Goal: Obtain resource: Download file/media

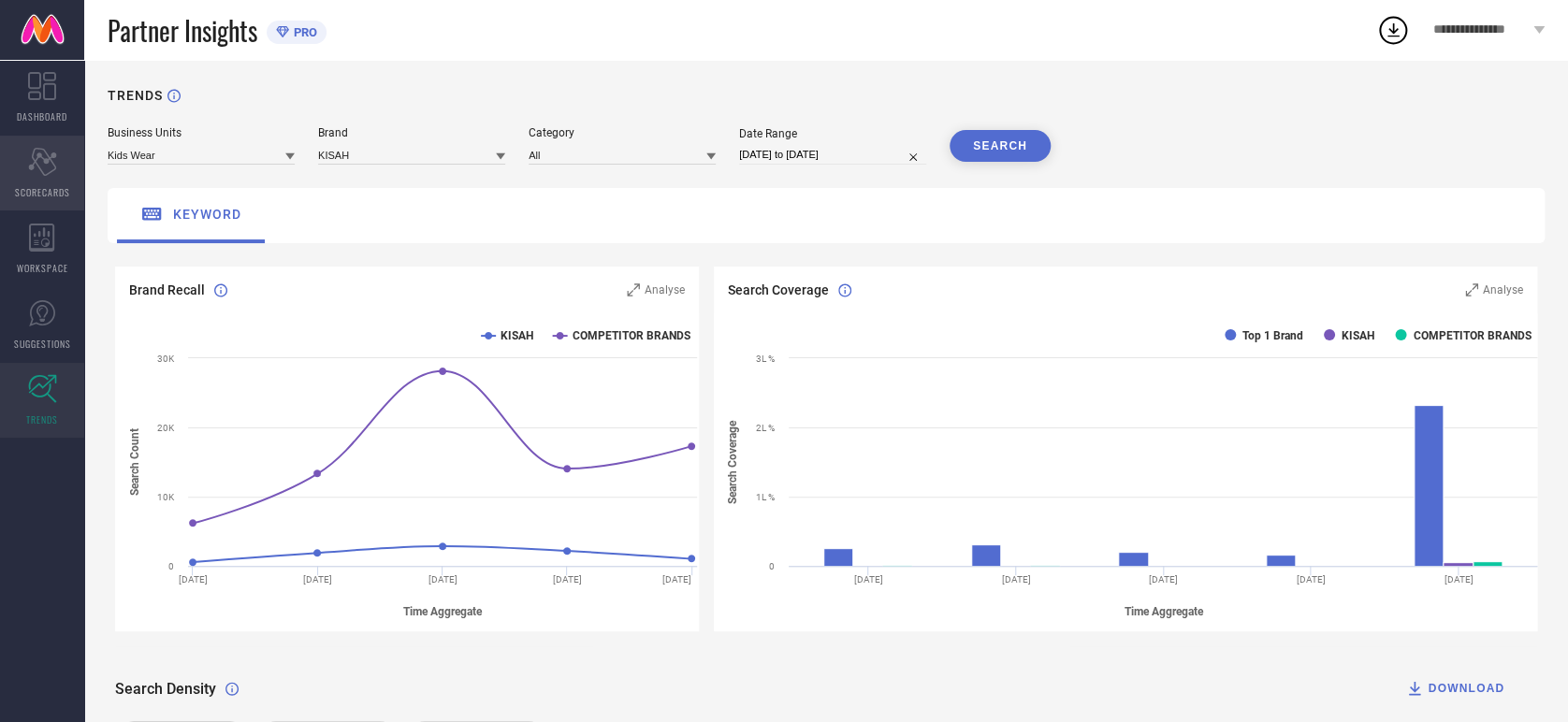
click at [45, 192] on span "SCORECARDS" at bounding box center [42, 192] width 55 height 14
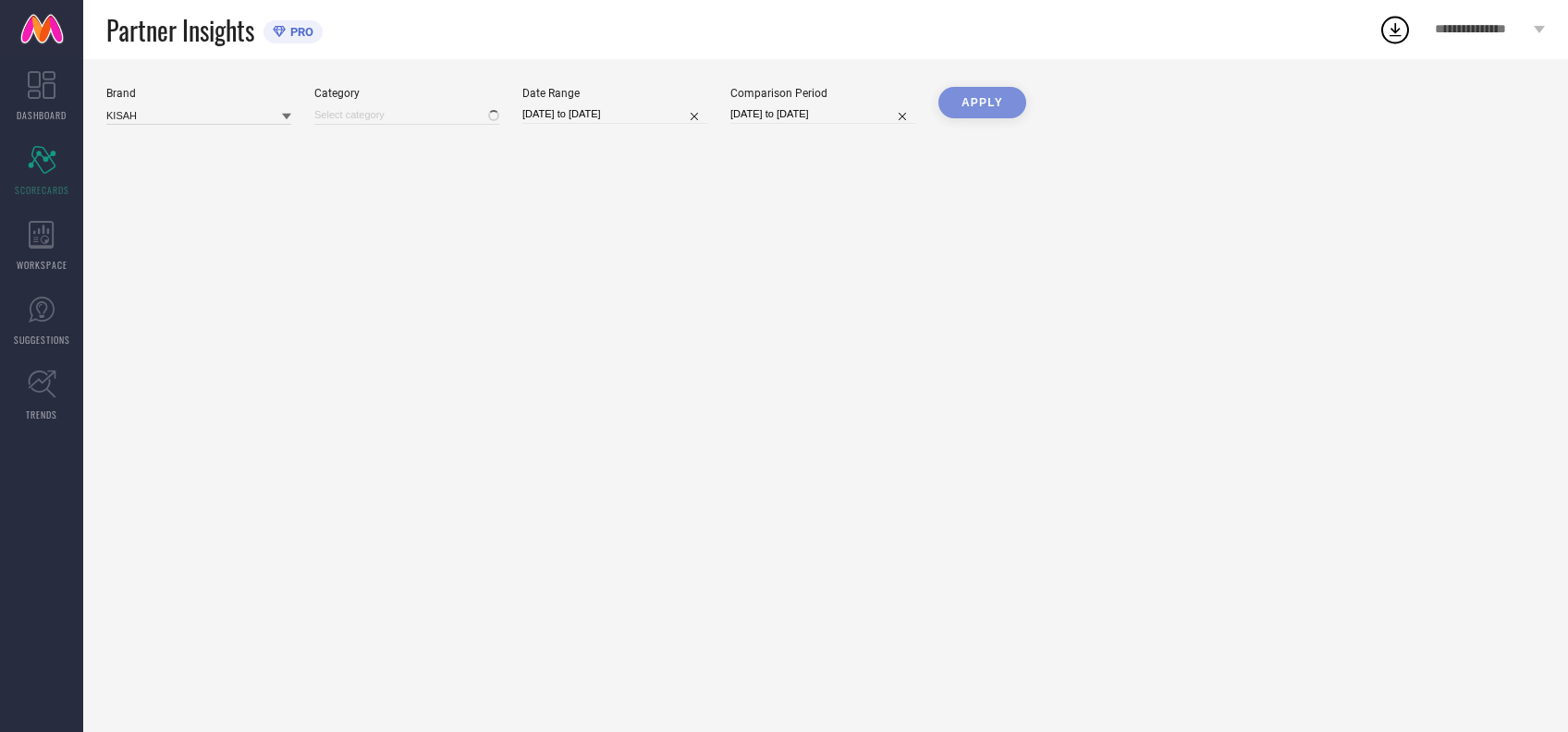
type input "Men-Dhotis"
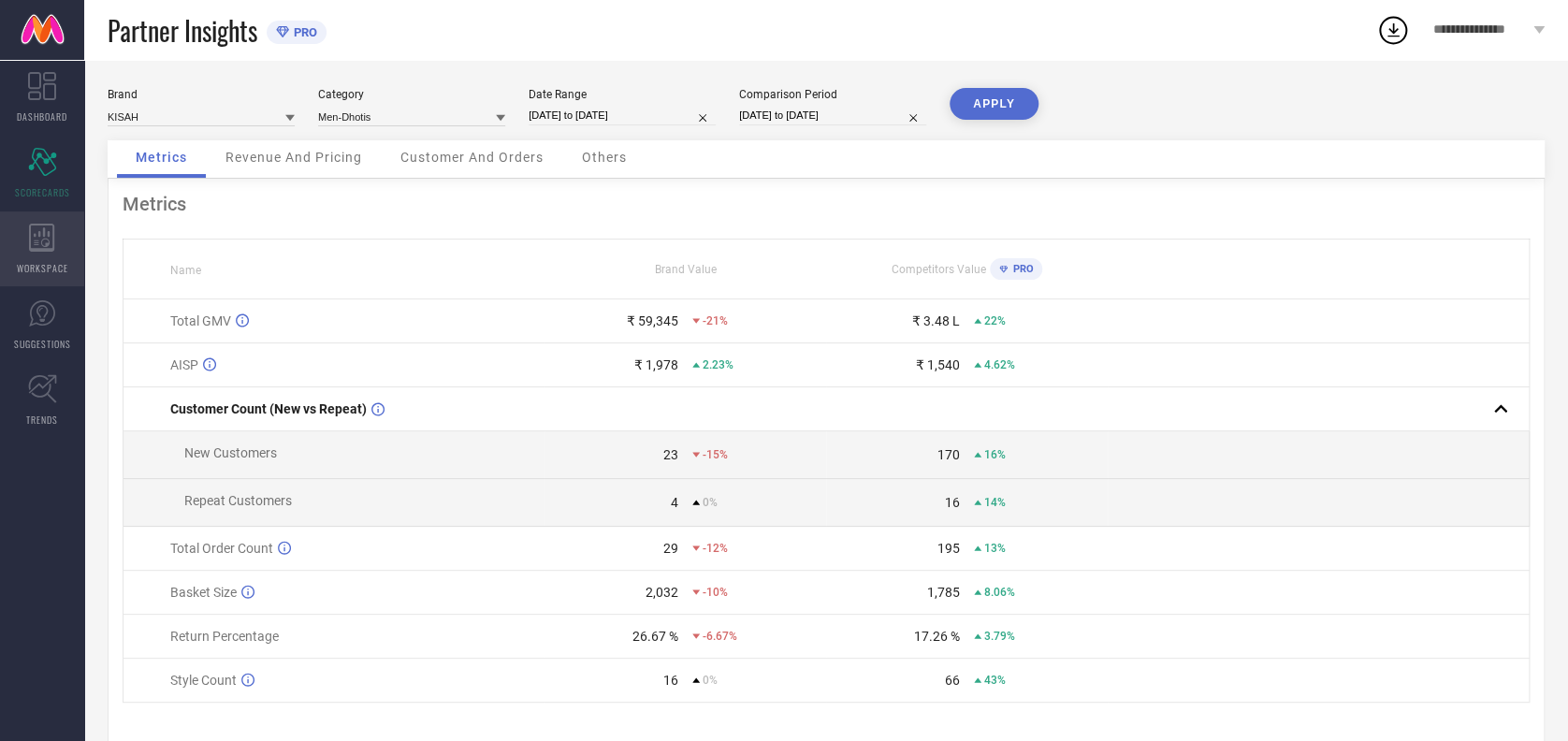
click at [39, 258] on div "WORKSPACE" at bounding box center [42, 249] width 85 height 75
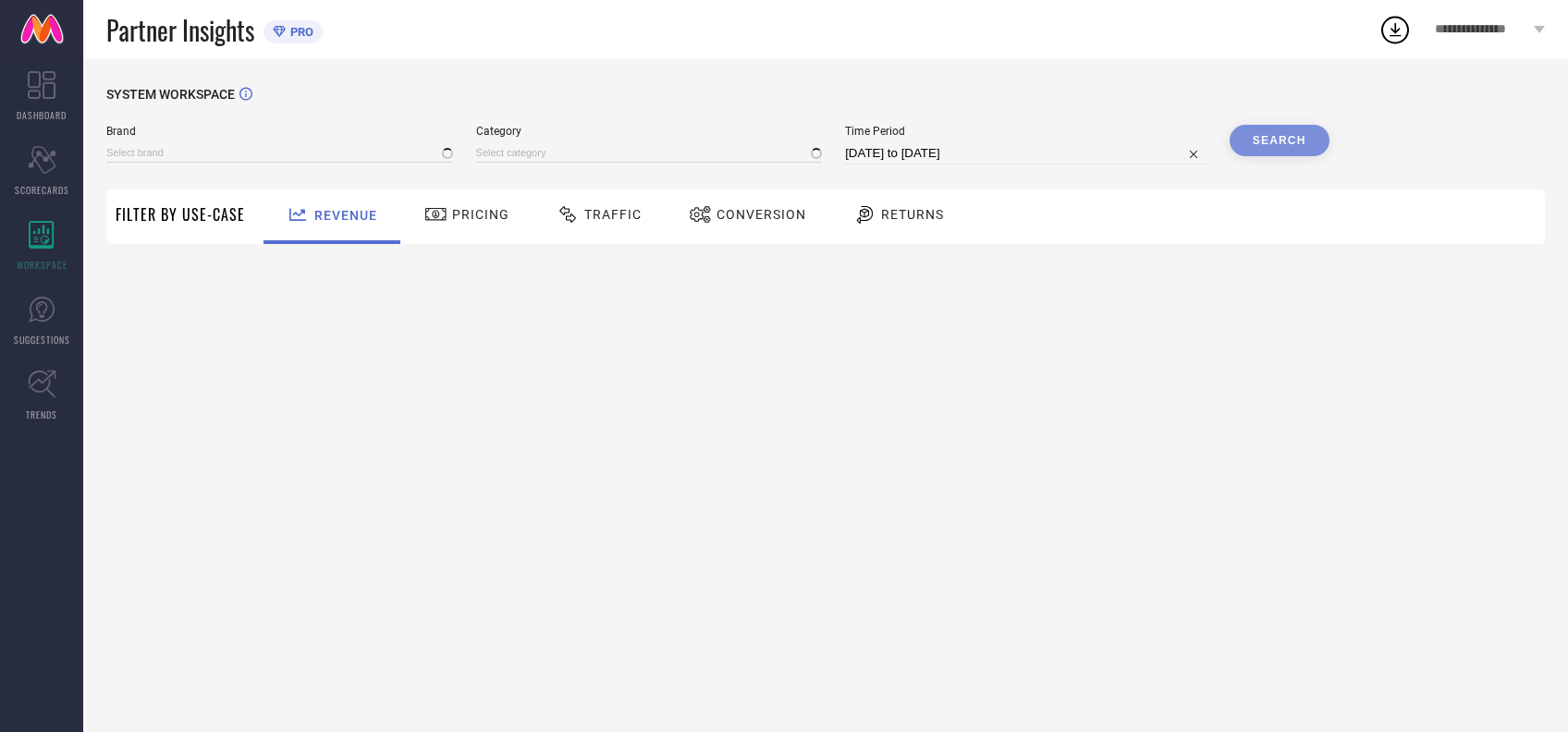
type input "AMODH BY KISAH"
type input "All"
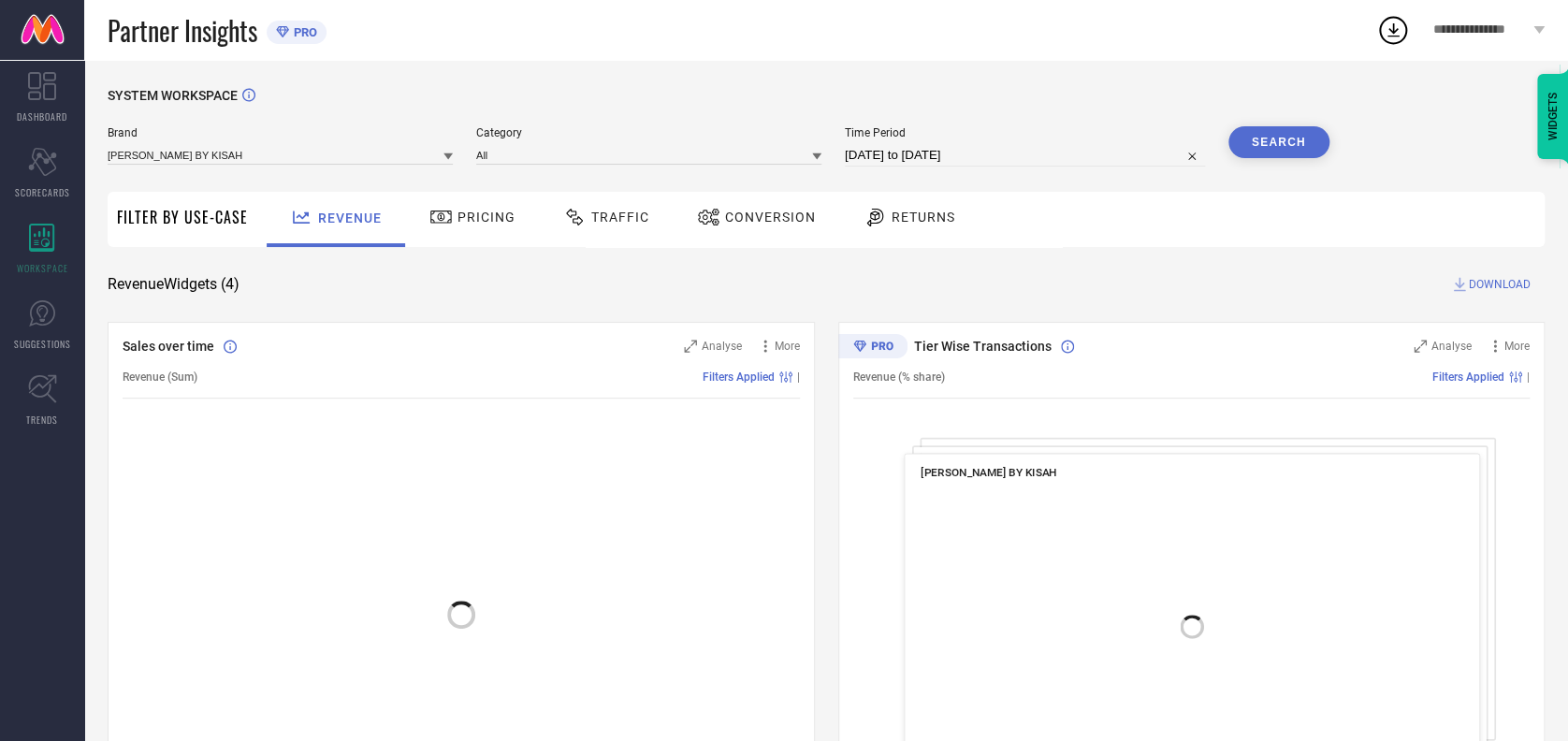
click at [626, 218] on span "Traffic" at bounding box center [620, 217] width 58 height 15
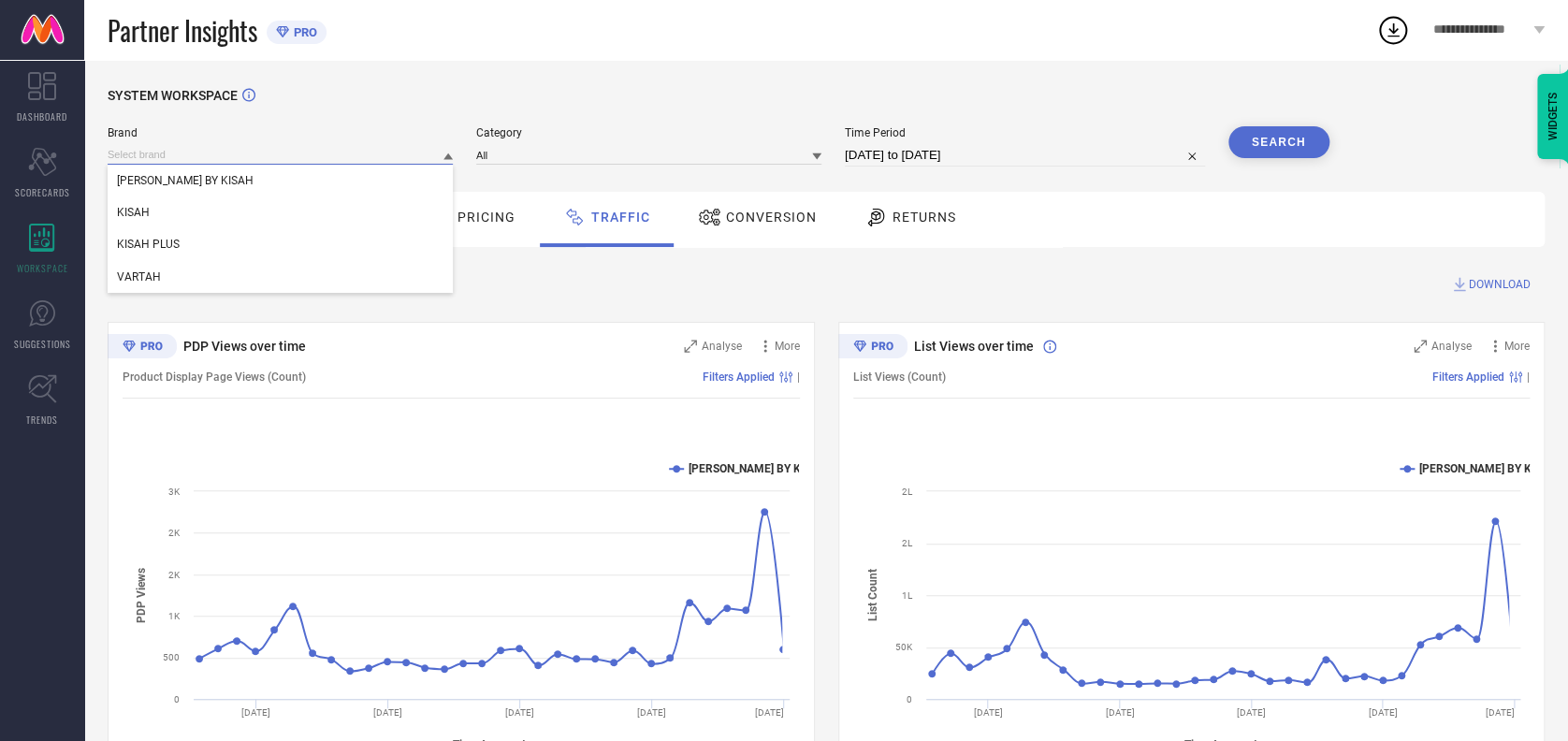
click at [265, 150] on input at bounding box center [280, 154] width 345 height 20
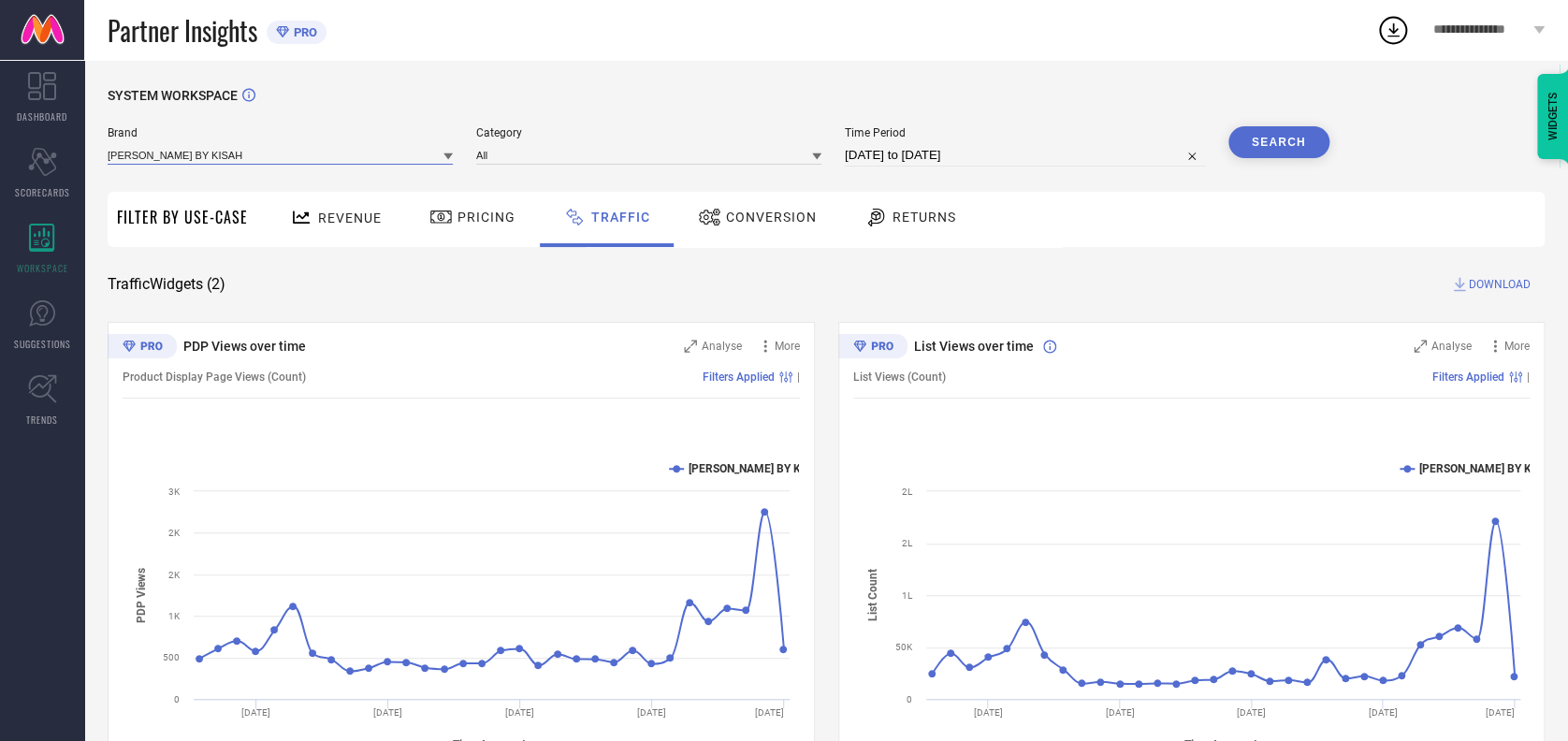
click at [254, 153] on input at bounding box center [280, 154] width 345 height 20
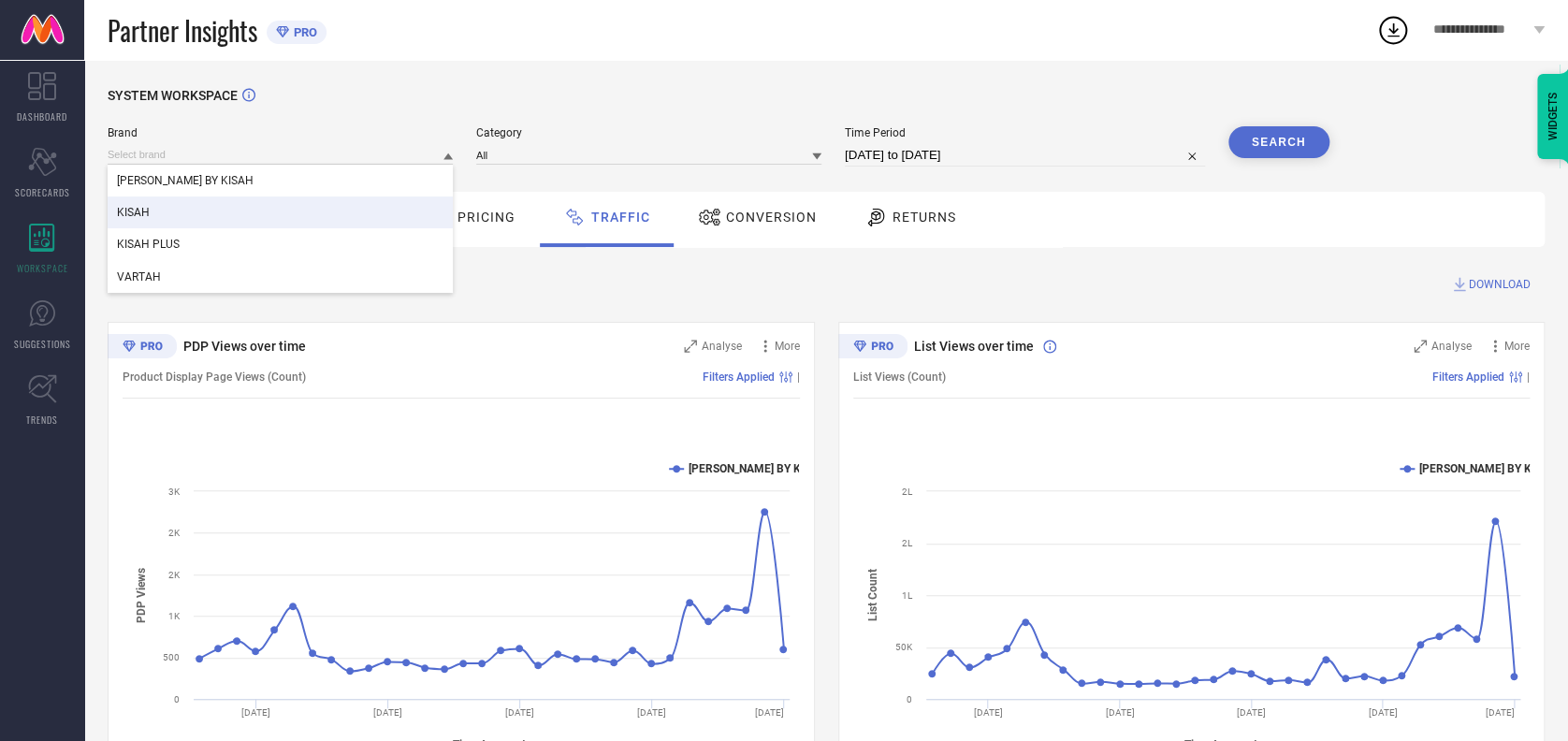
click at [179, 208] on div "KISAH" at bounding box center [280, 212] width 345 height 32
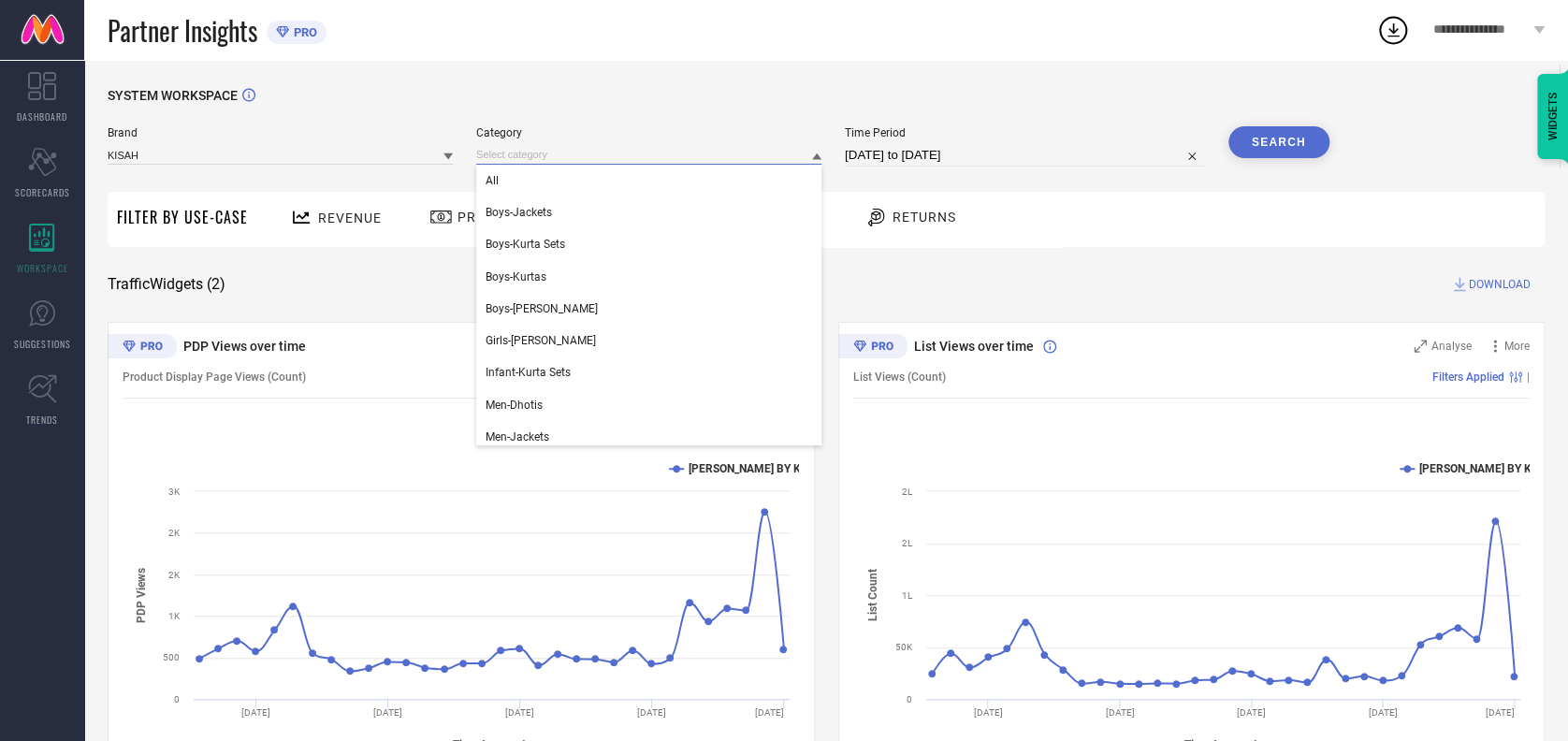
click at [498, 157] on input at bounding box center [648, 154] width 345 height 20
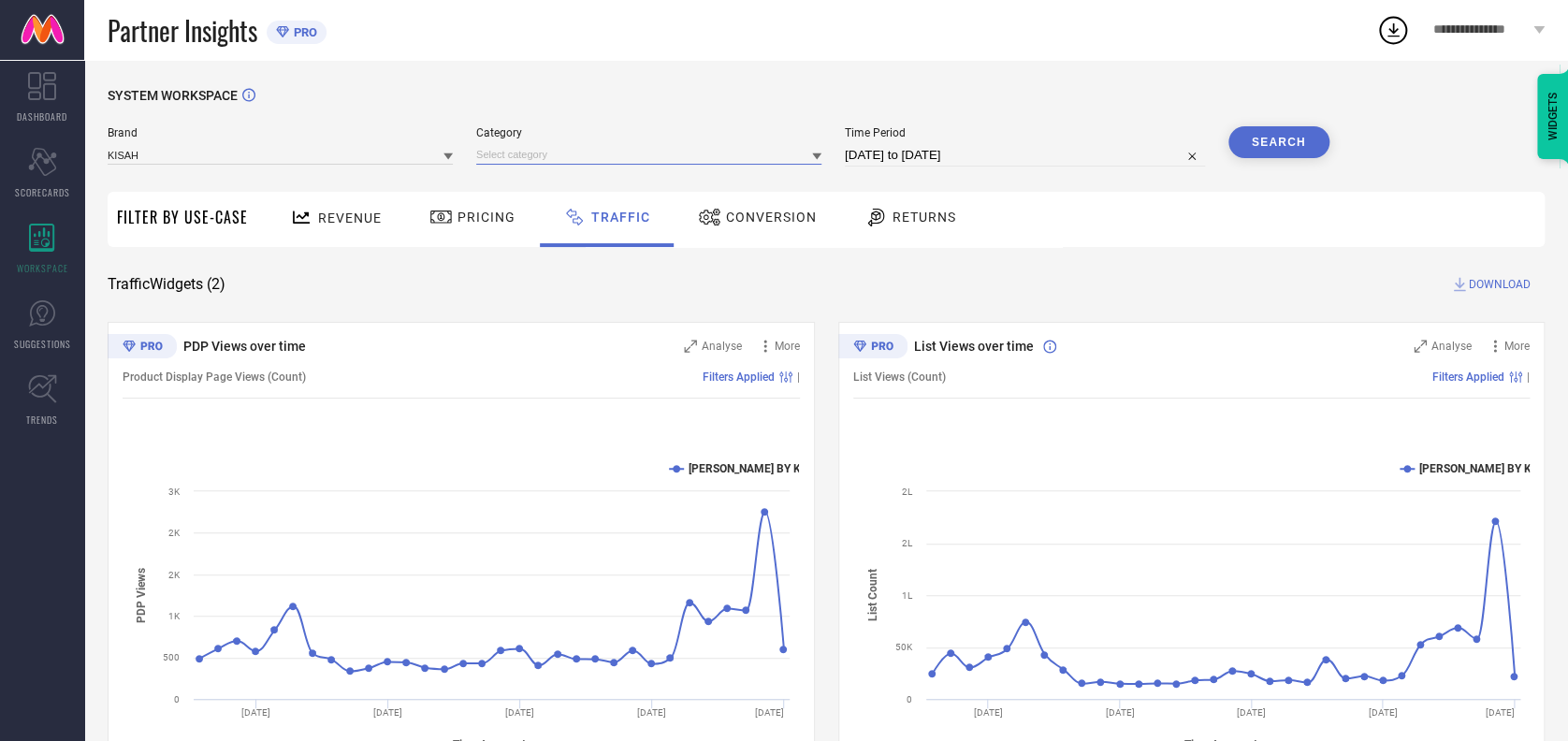
click at [540, 147] on input at bounding box center [648, 154] width 345 height 20
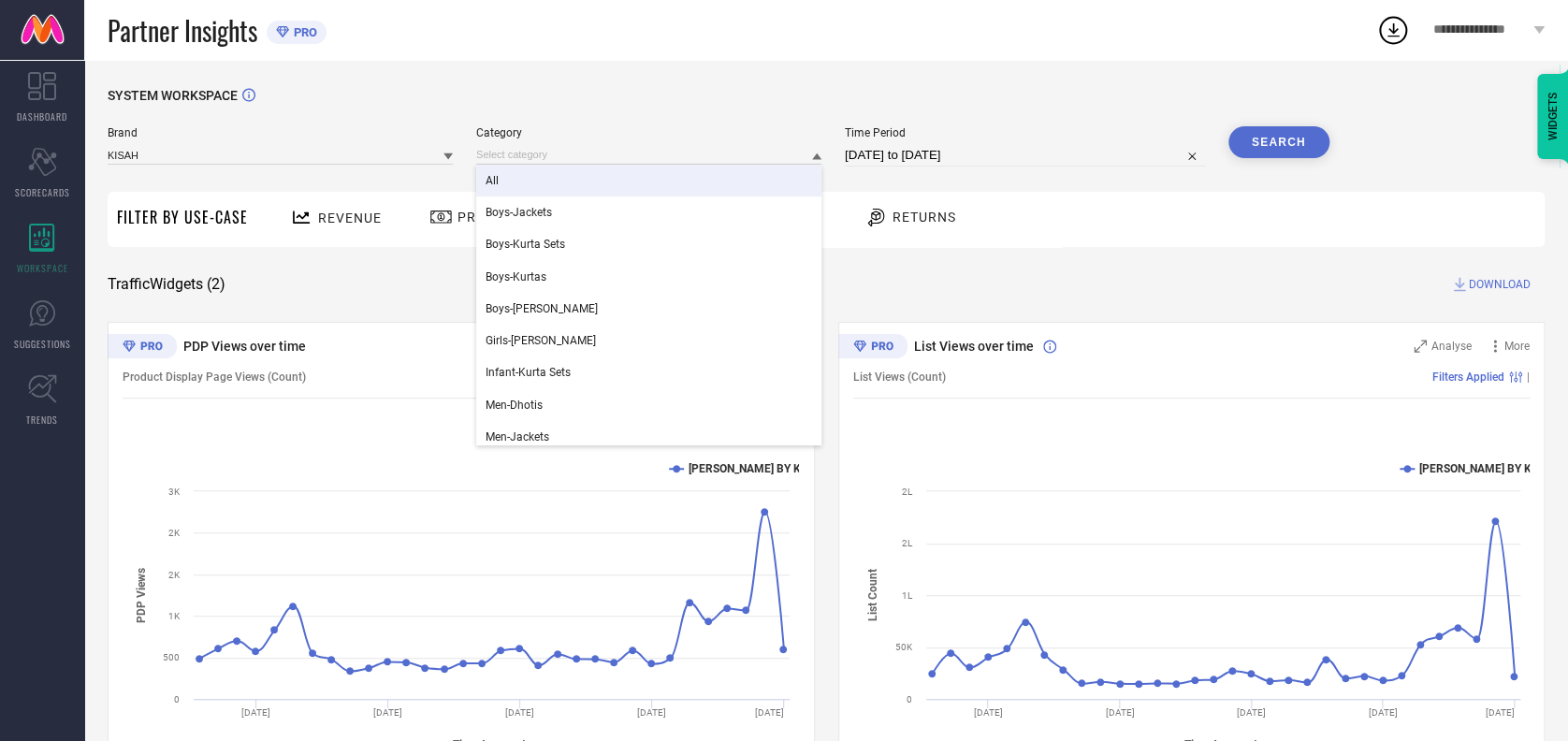
click at [526, 175] on div "All" at bounding box center [648, 180] width 345 height 32
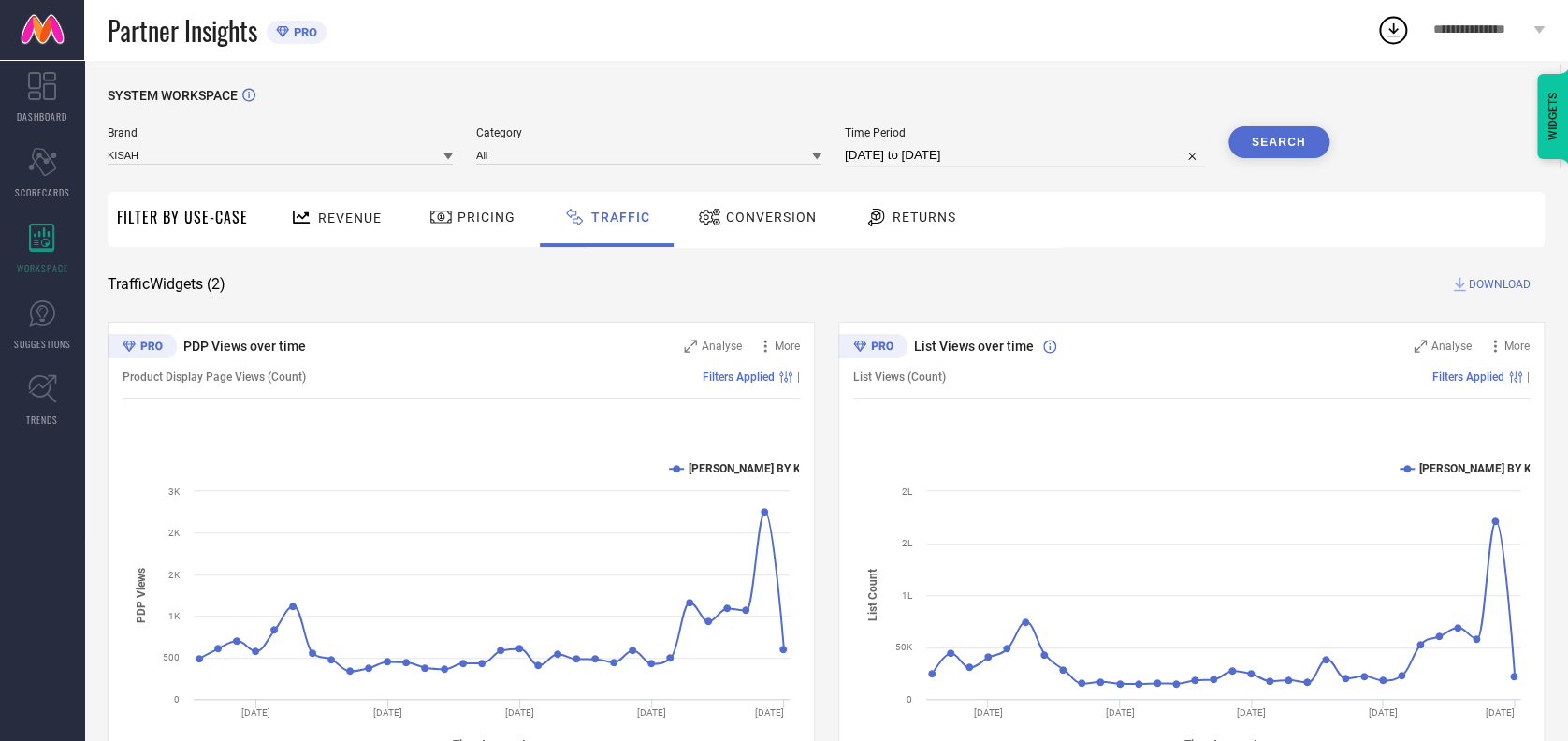
select select "7"
select select "2025"
select select "8"
select select "2025"
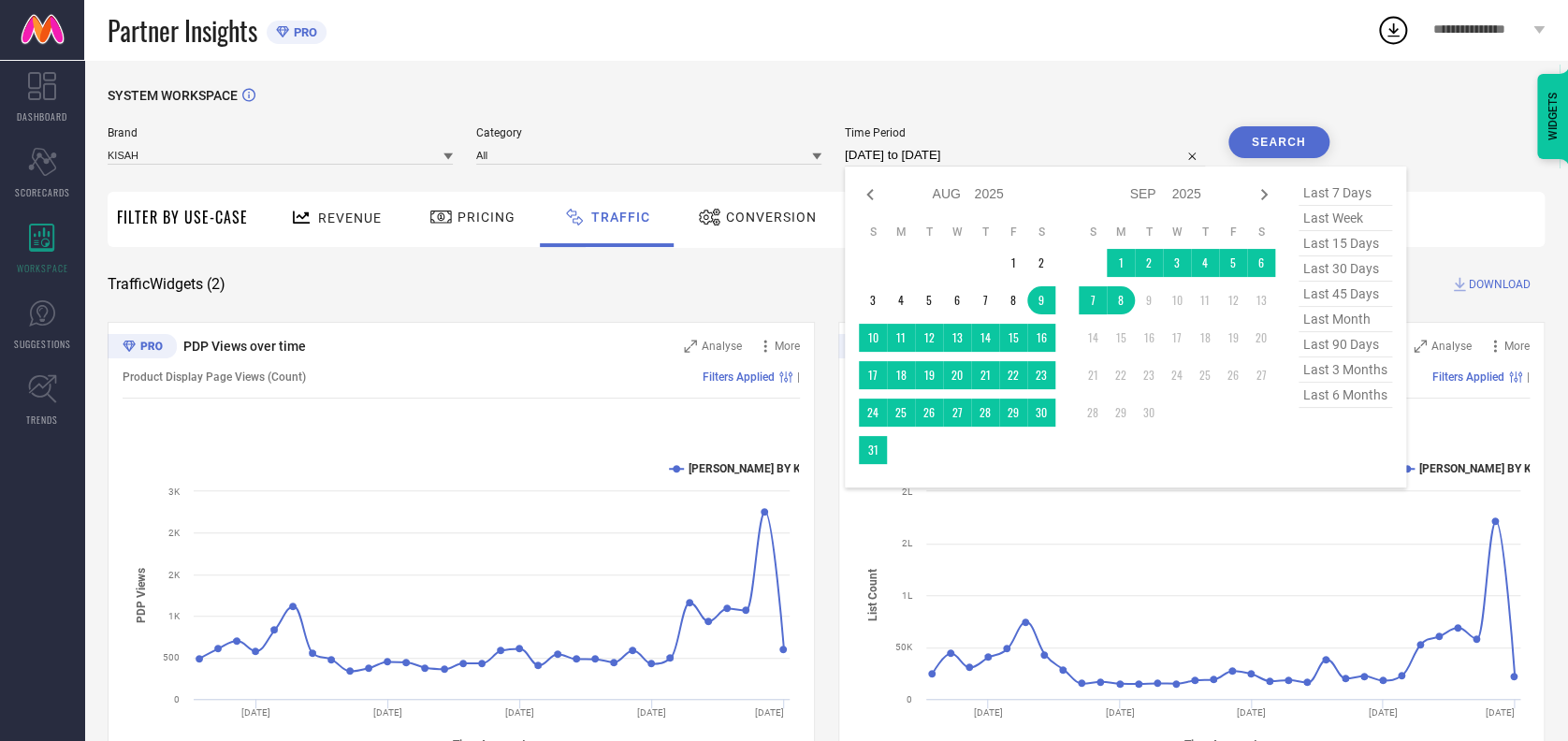
click at [1008, 148] on input "[DATE] to [DATE]" at bounding box center [1024, 155] width 360 height 23
click at [859, 196] on icon at bounding box center [870, 194] width 23 height 23
select select "6"
select select "2025"
select select "7"
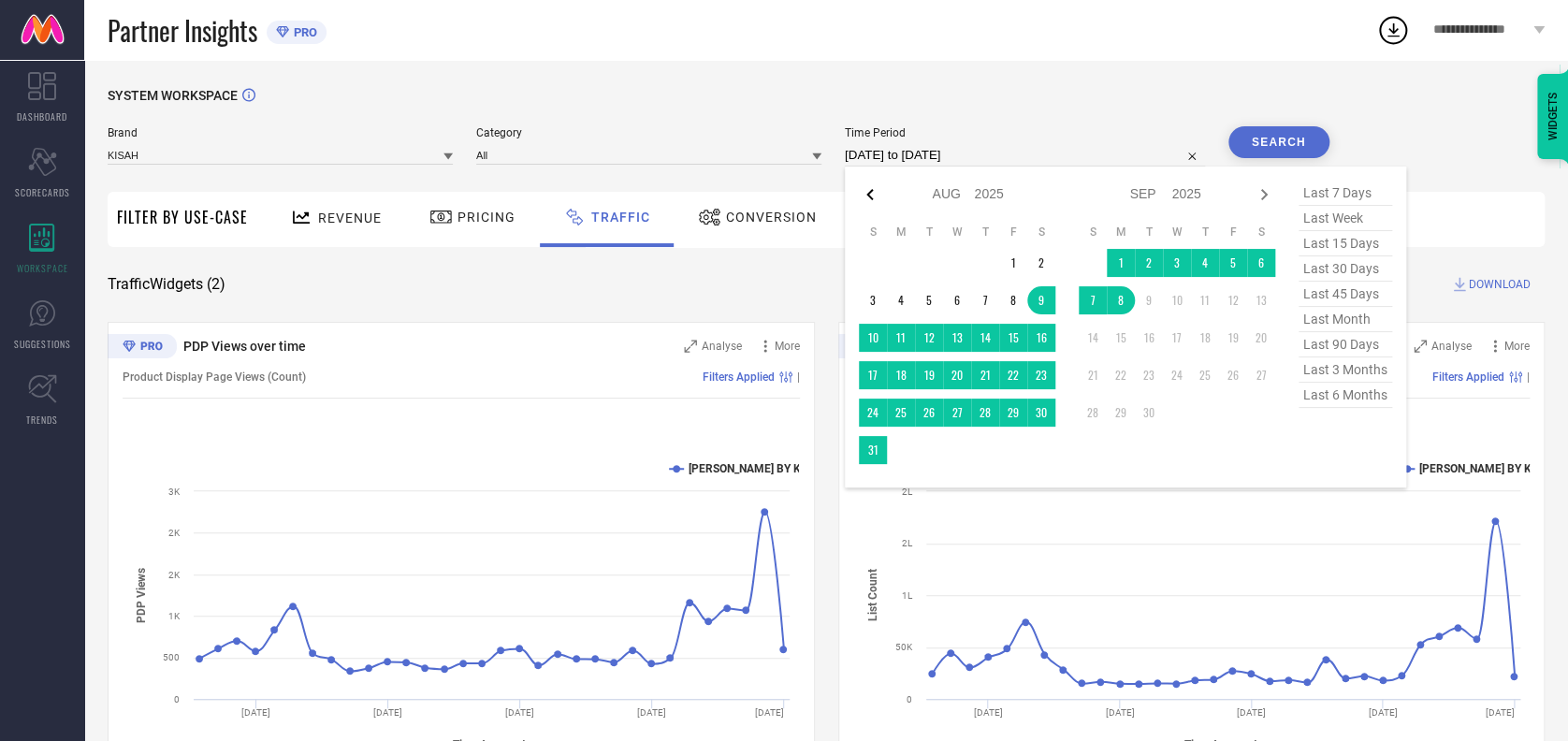
select select "2025"
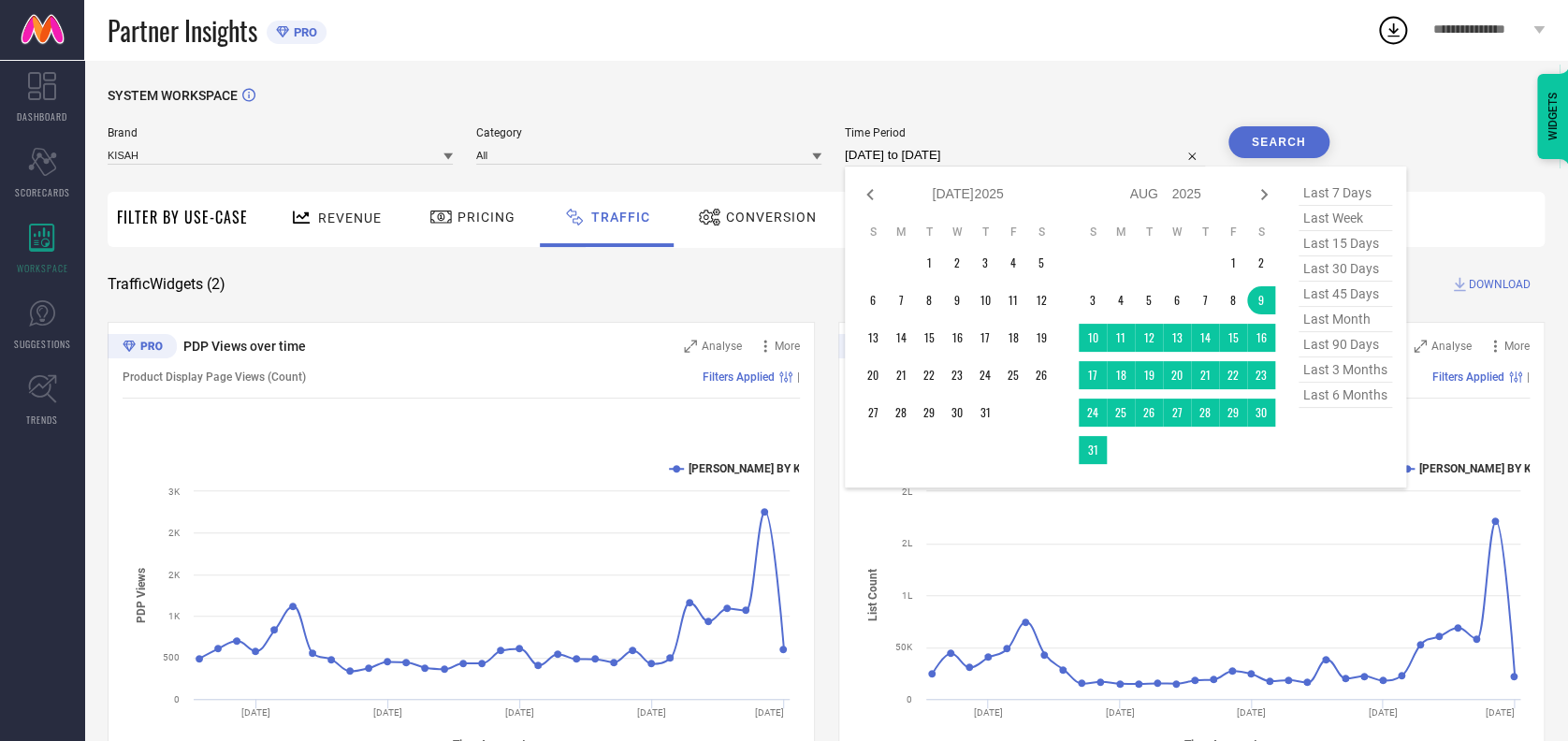
click at [859, 196] on icon at bounding box center [870, 194] width 23 height 23
select select "5"
select select "2025"
select select "6"
select select "2025"
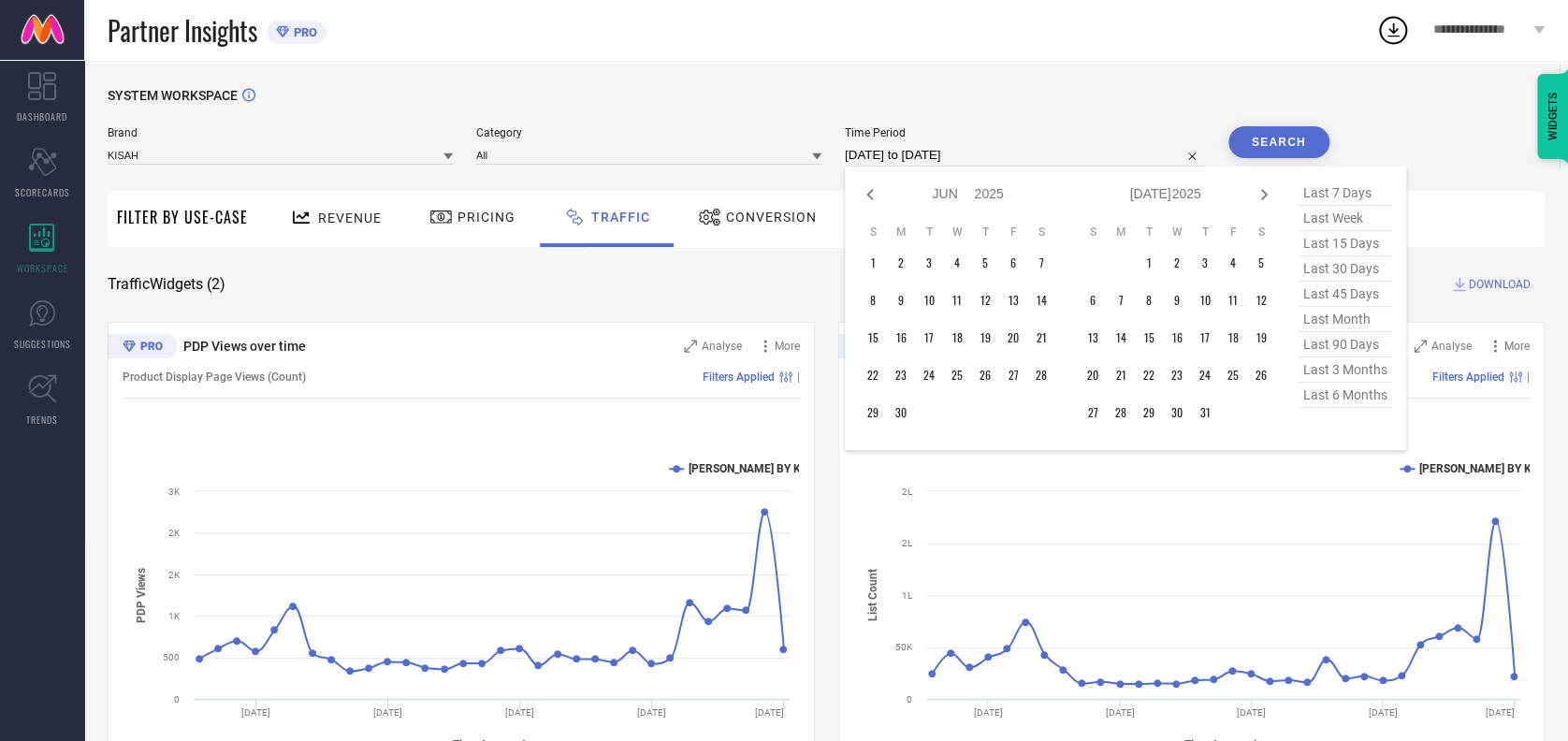
click at [859, 196] on icon at bounding box center [870, 194] width 23 height 23
select select "4"
select select "2025"
select select "5"
select select "2025"
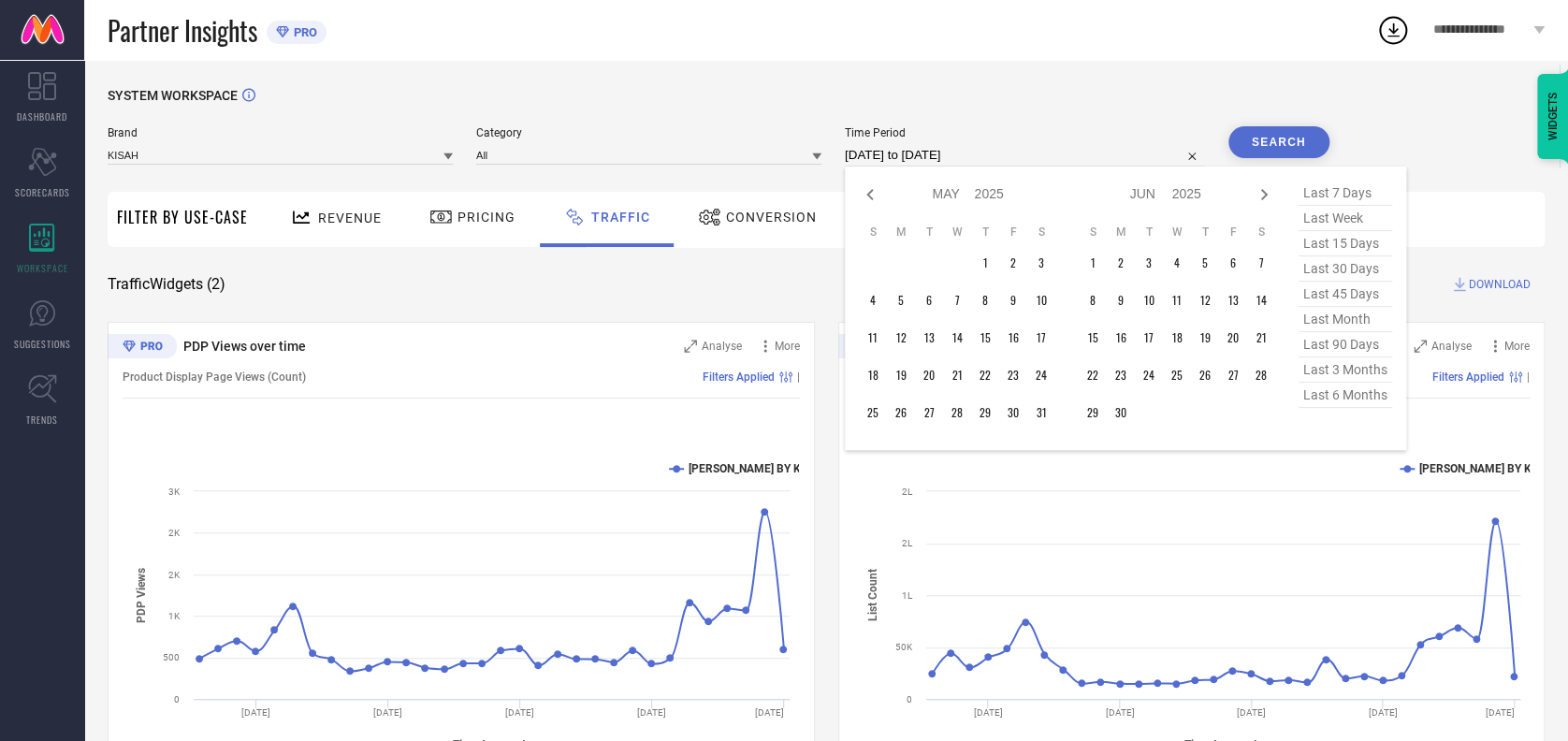
click at [859, 196] on icon at bounding box center [870, 194] width 23 height 23
select select "3"
select select "2025"
select select "4"
select select "2025"
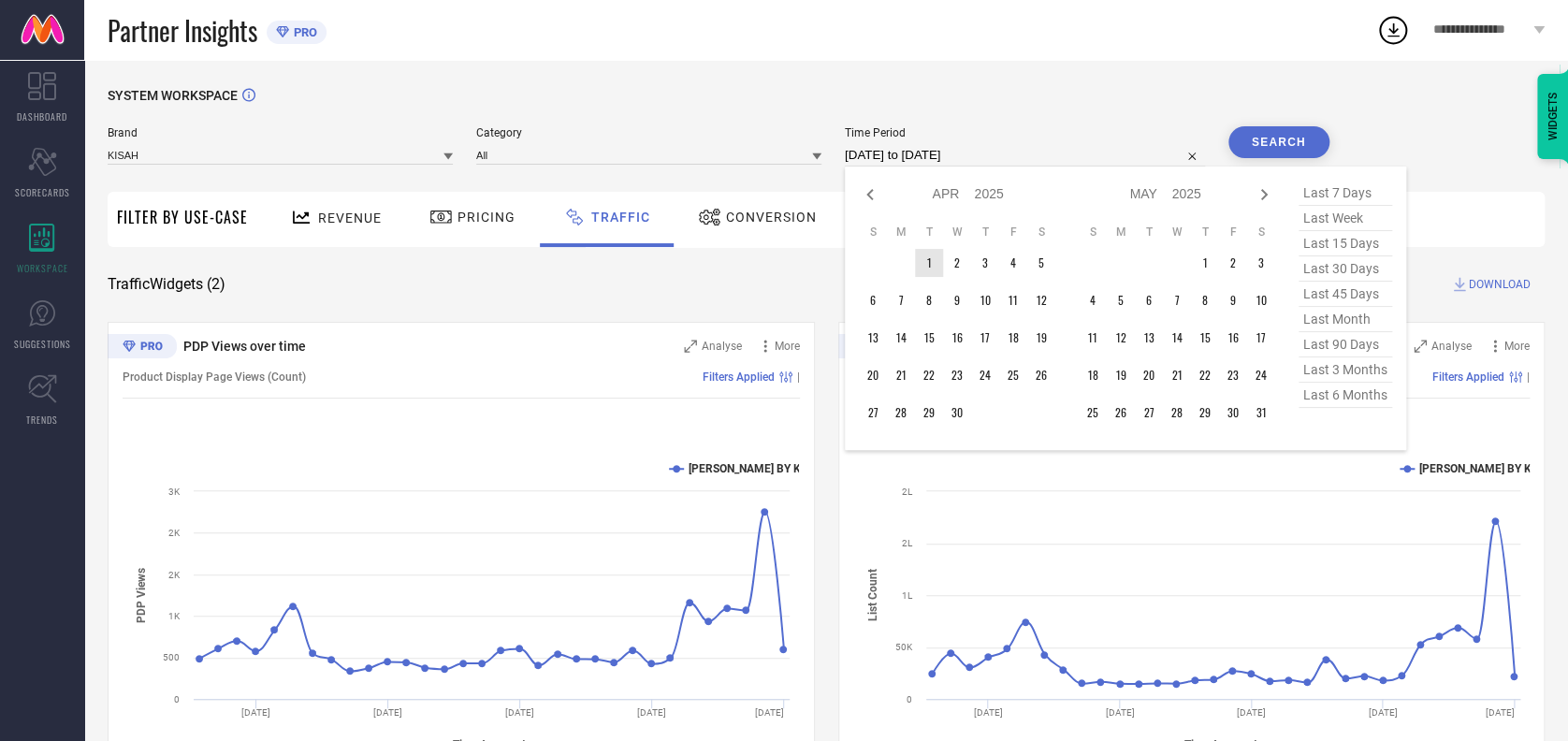
type input "After 01-04-2025"
click at [924, 265] on td "1" at bounding box center [929, 263] width 28 height 28
click at [1255, 205] on icon at bounding box center [1264, 194] width 23 height 23
select select "4"
select select "2025"
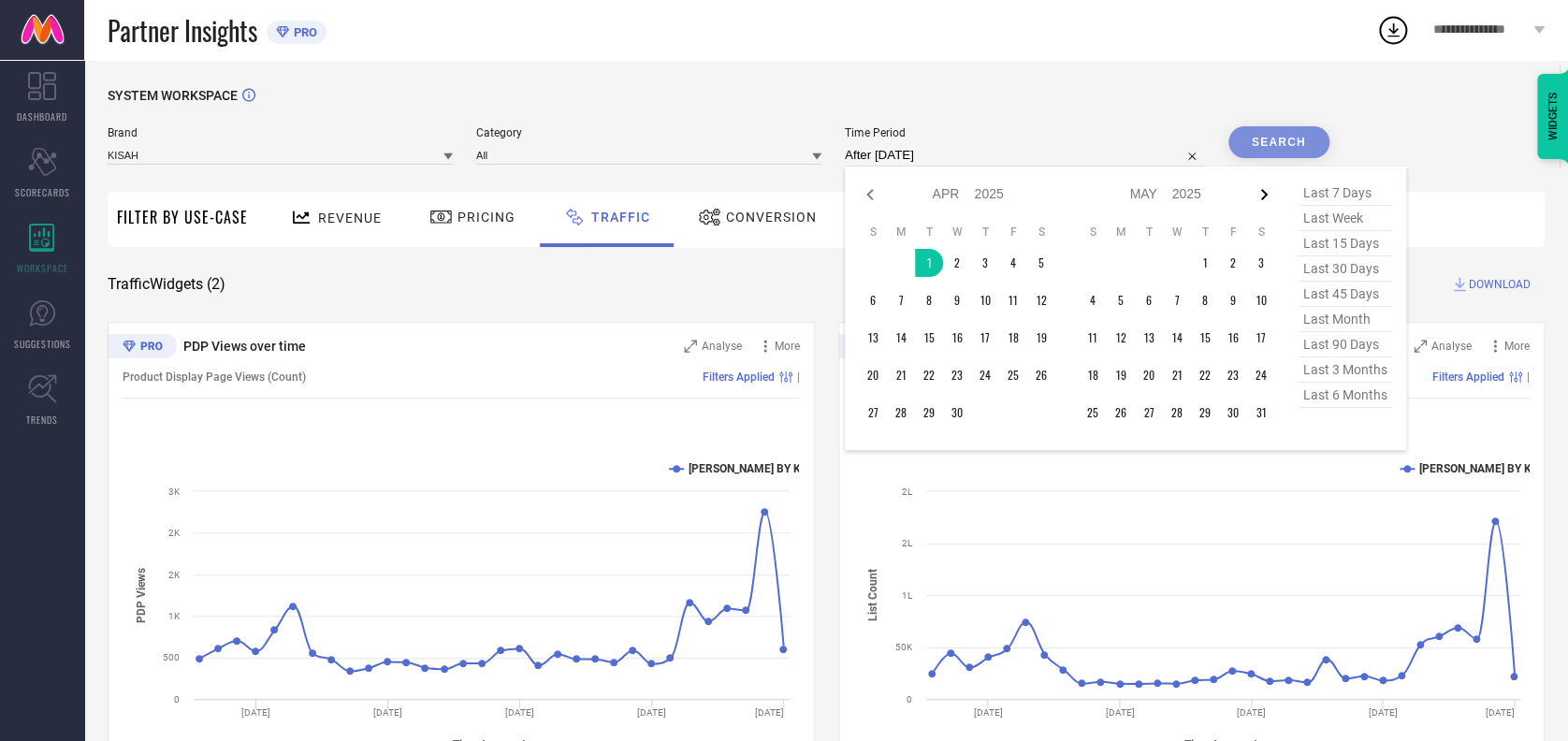
select select "5"
select select "2025"
click at [1255, 205] on icon at bounding box center [1264, 194] width 23 height 23
select select "5"
select select "2025"
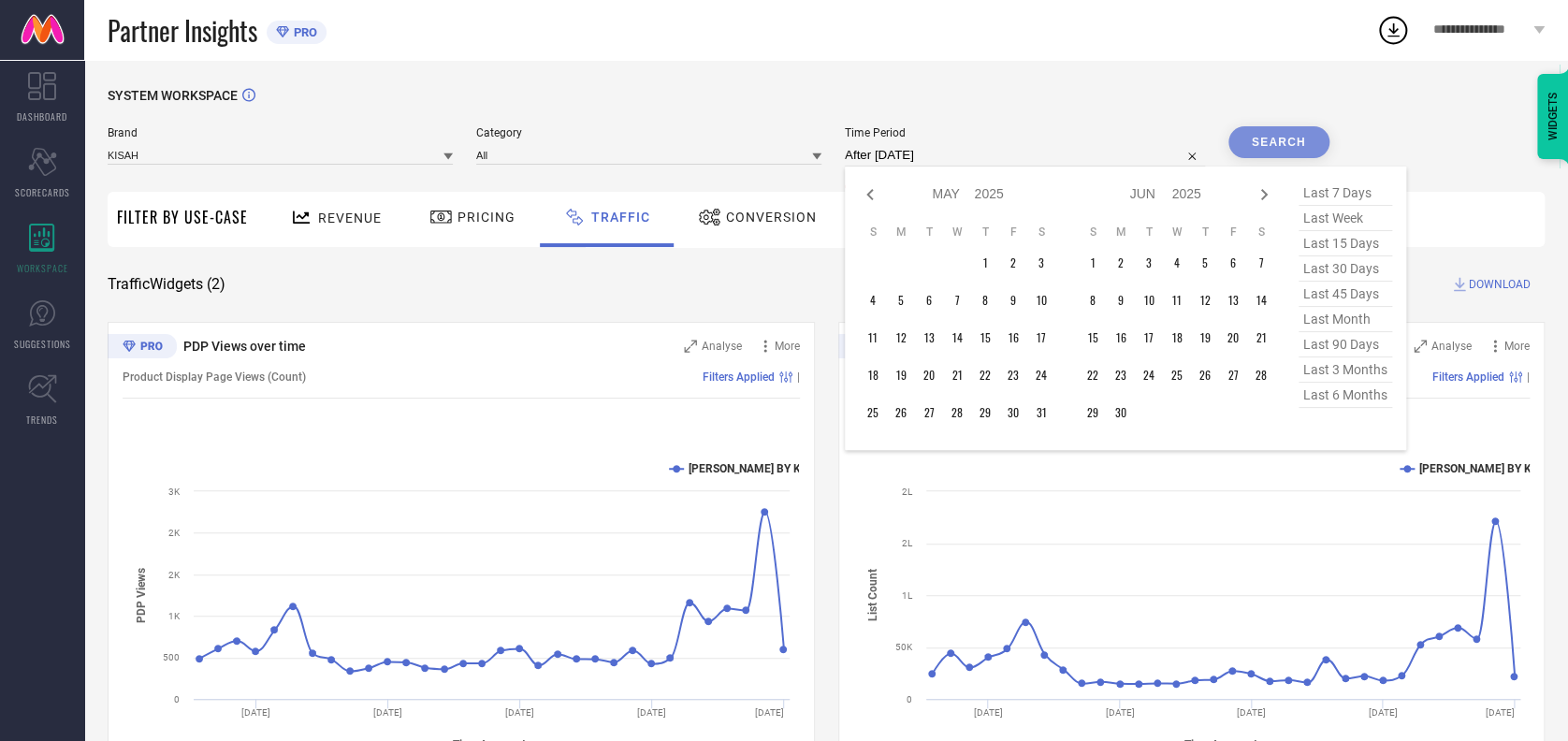
select select "6"
select select "2025"
click at [1255, 205] on icon at bounding box center [1264, 194] width 23 height 23
select select "6"
select select "2025"
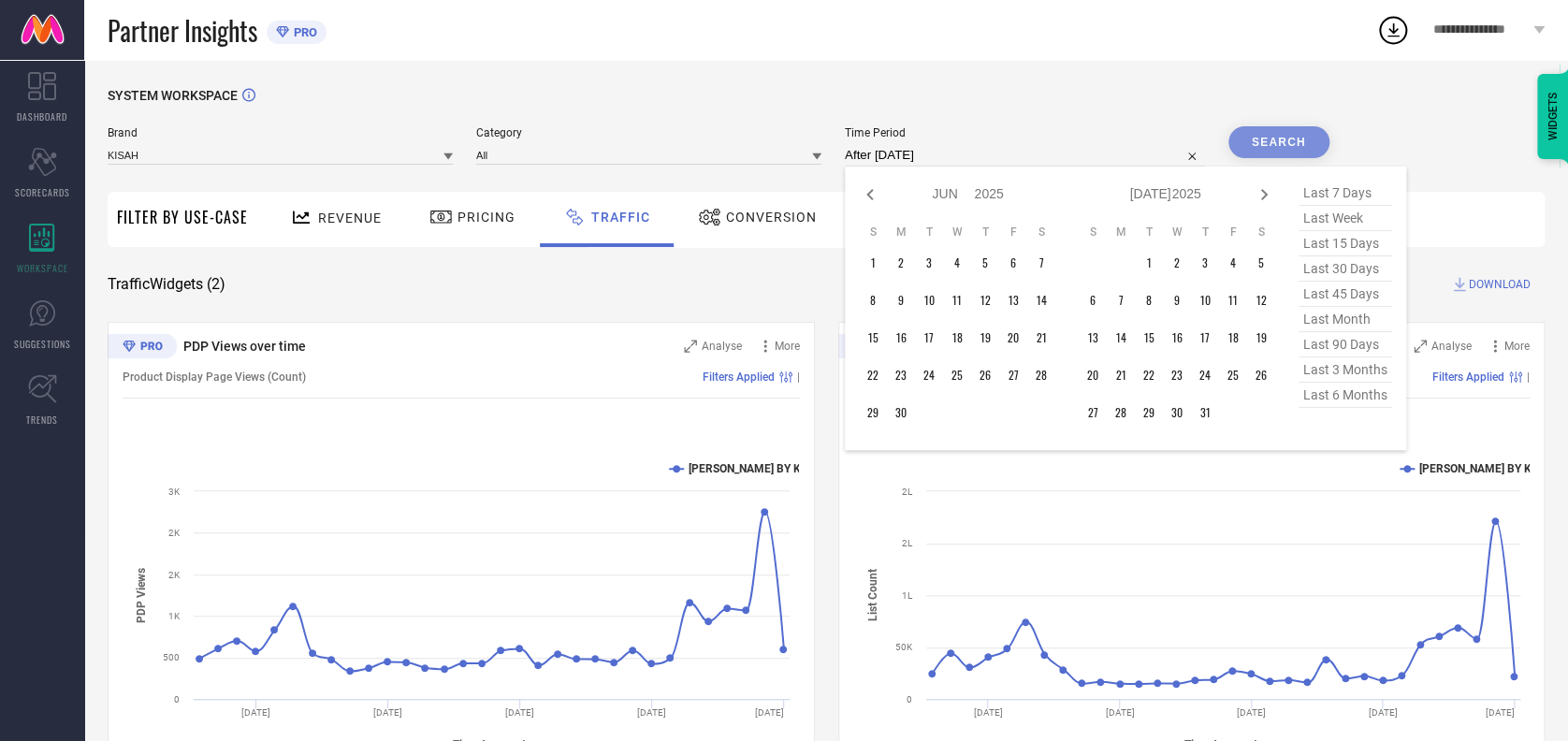
select select "7"
select select "2025"
click at [1255, 205] on icon at bounding box center [1264, 194] width 23 height 23
select select "7"
select select "2025"
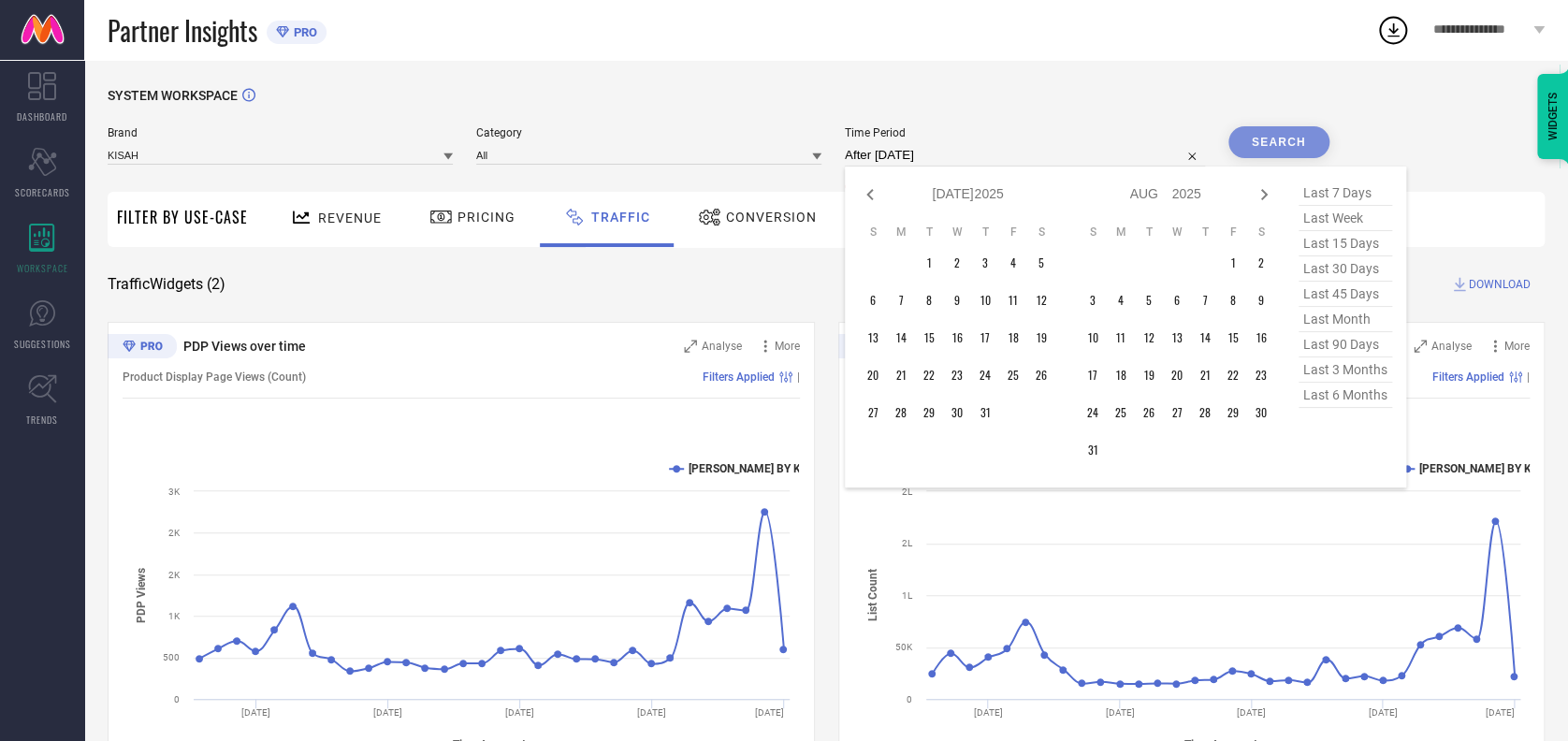
select select "8"
select select "2025"
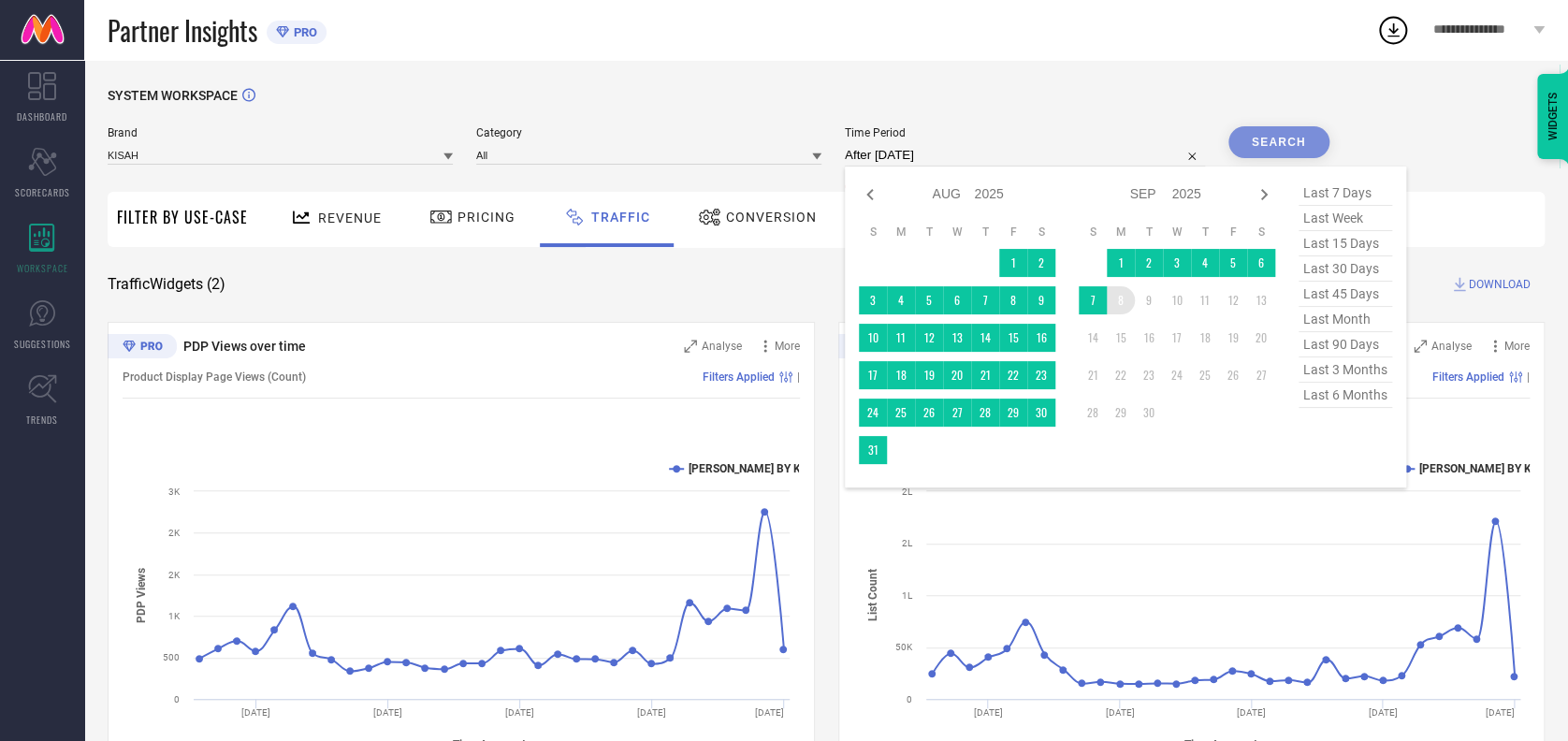
type input "01-04-2025 to 08-09-2025"
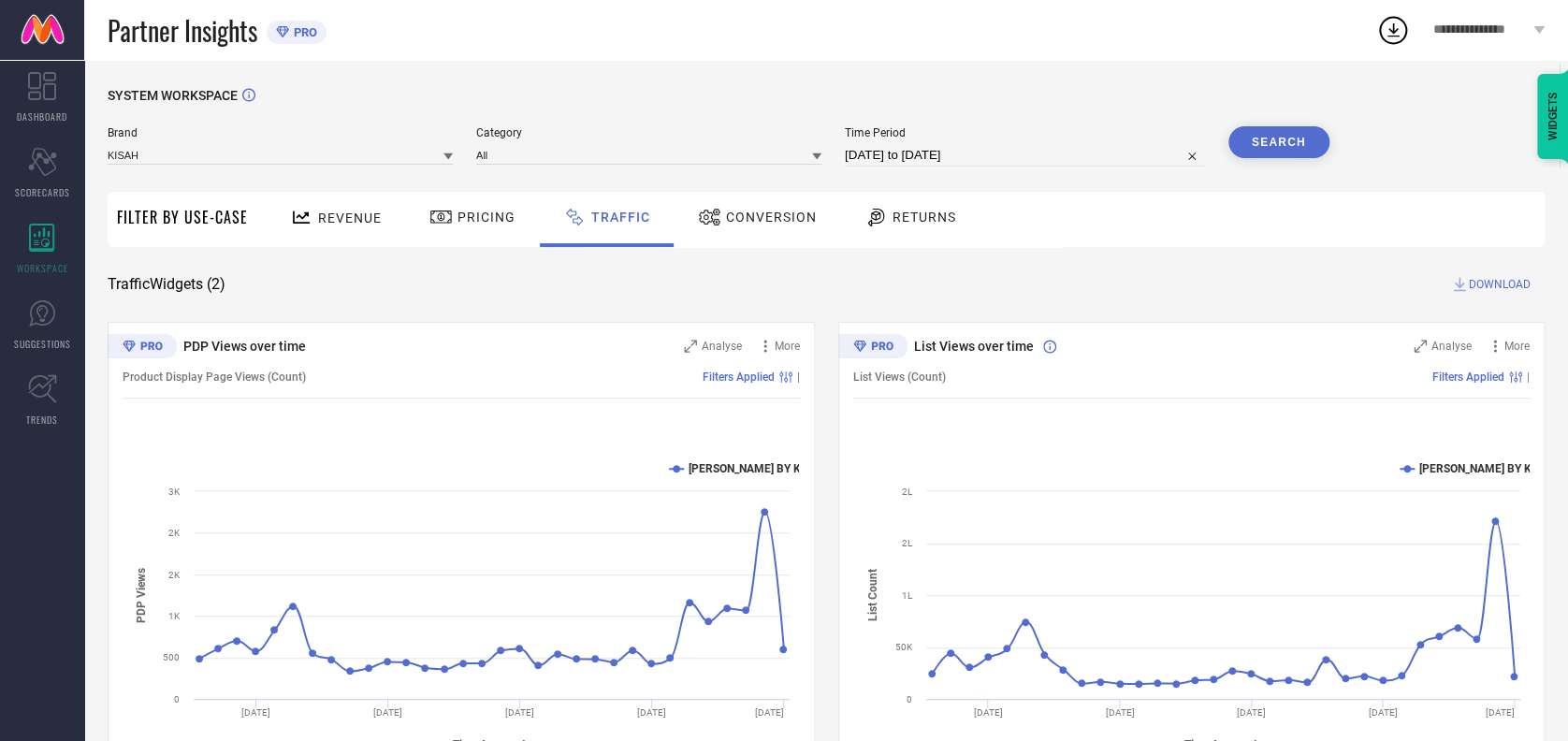
click at [1280, 146] on button "Search" at bounding box center [1279, 142] width 101 height 32
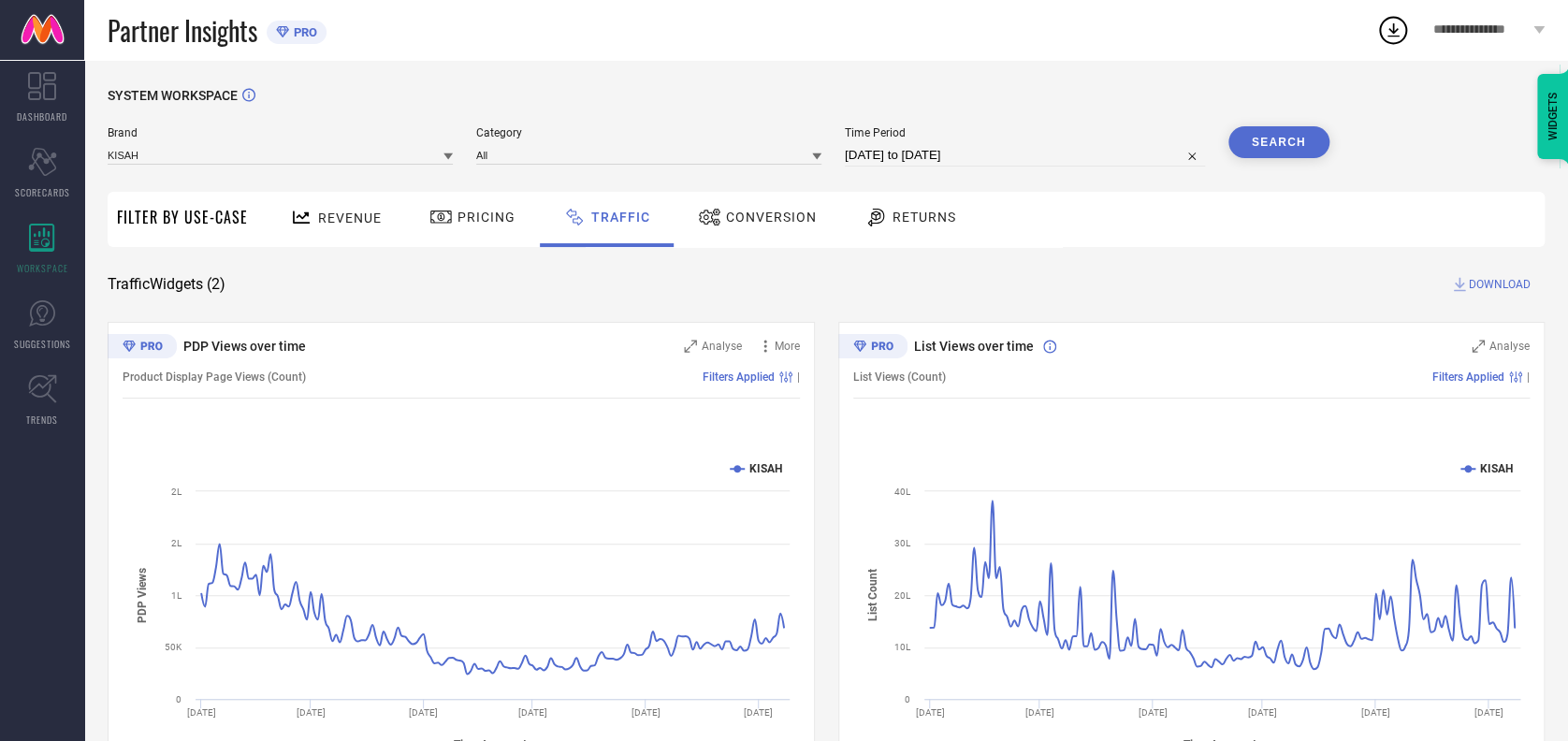
click at [1477, 277] on span "DOWNLOAD" at bounding box center [1499, 285] width 62 height 19
click at [1381, 29] on icon at bounding box center [1393, 30] width 34 height 34
select select "3"
select select "2025"
select select "4"
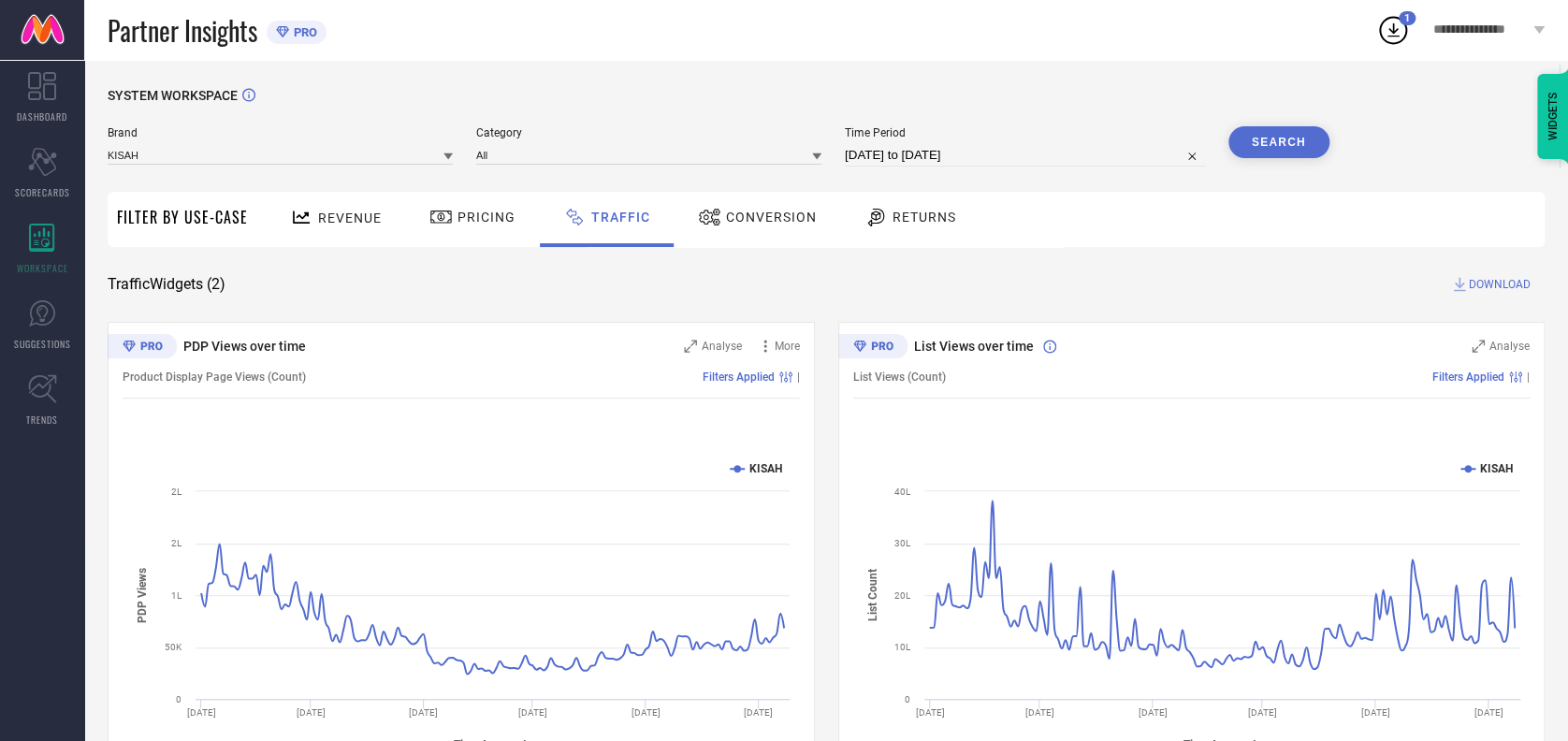
select select "2025"
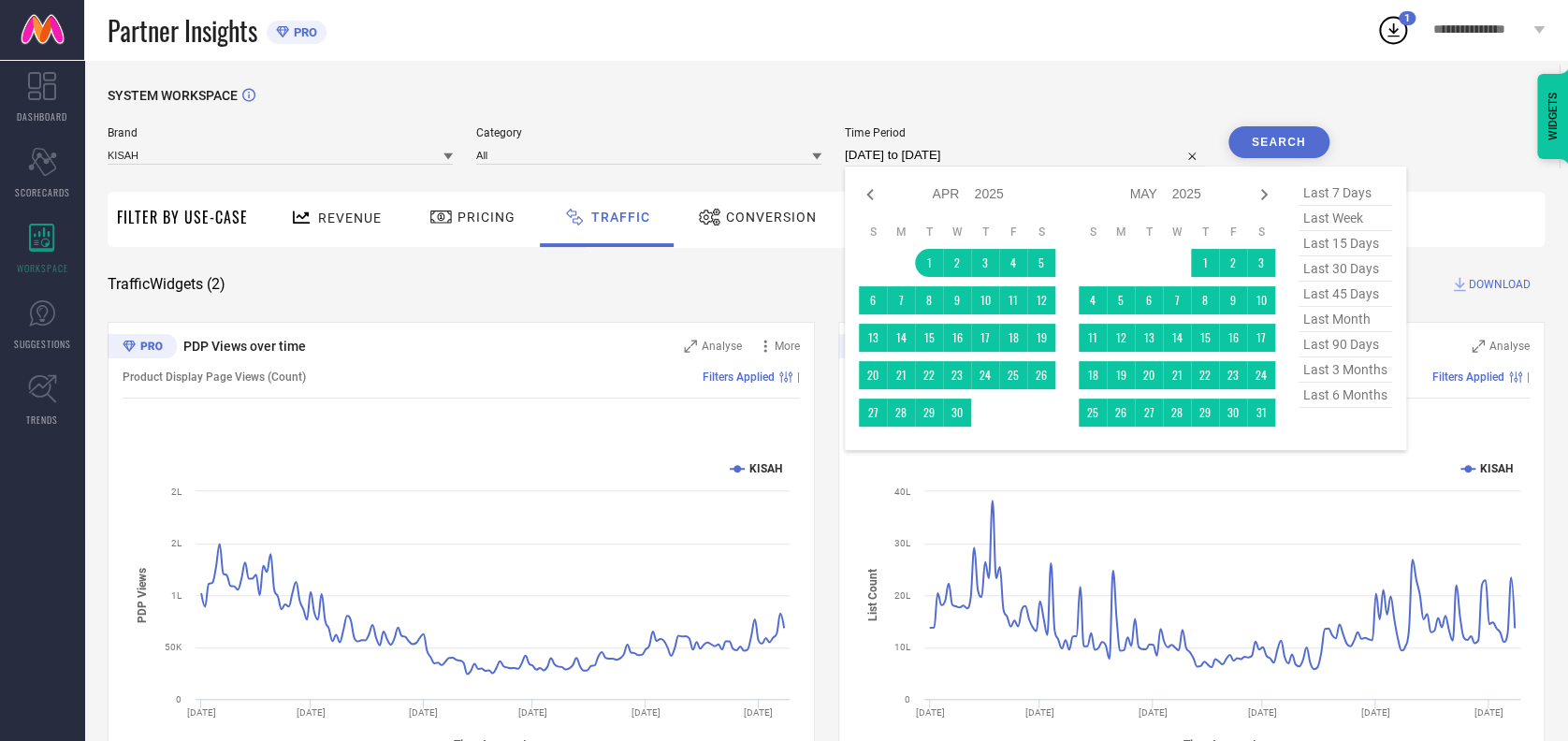
click at [999, 148] on input "01-04-2025 to 08-09-2025" at bounding box center [1024, 155] width 360 height 23
click at [1265, 194] on icon at bounding box center [1264, 194] width 23 height 23
select select "4"
select select "2025"
select select "5"
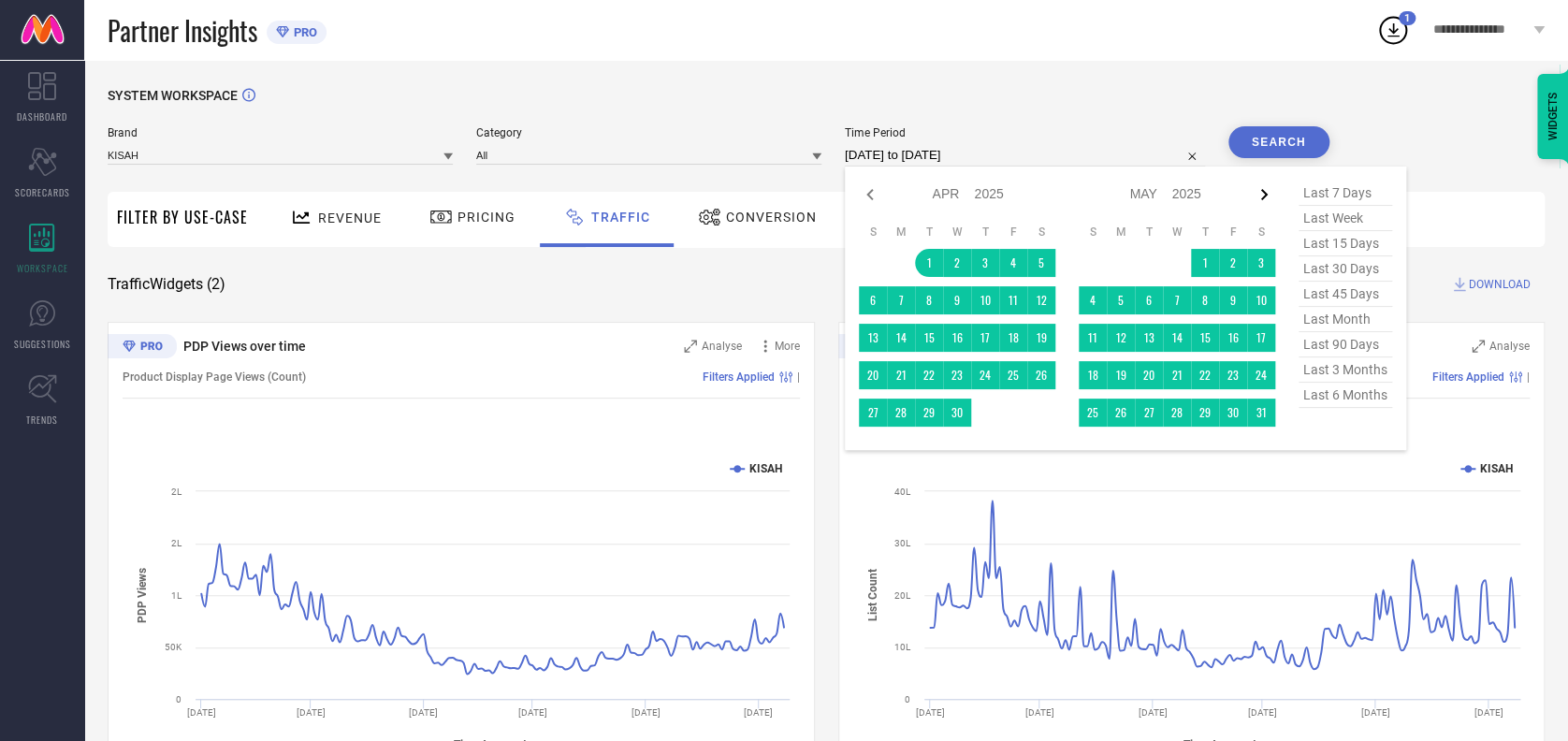
select select "2025"
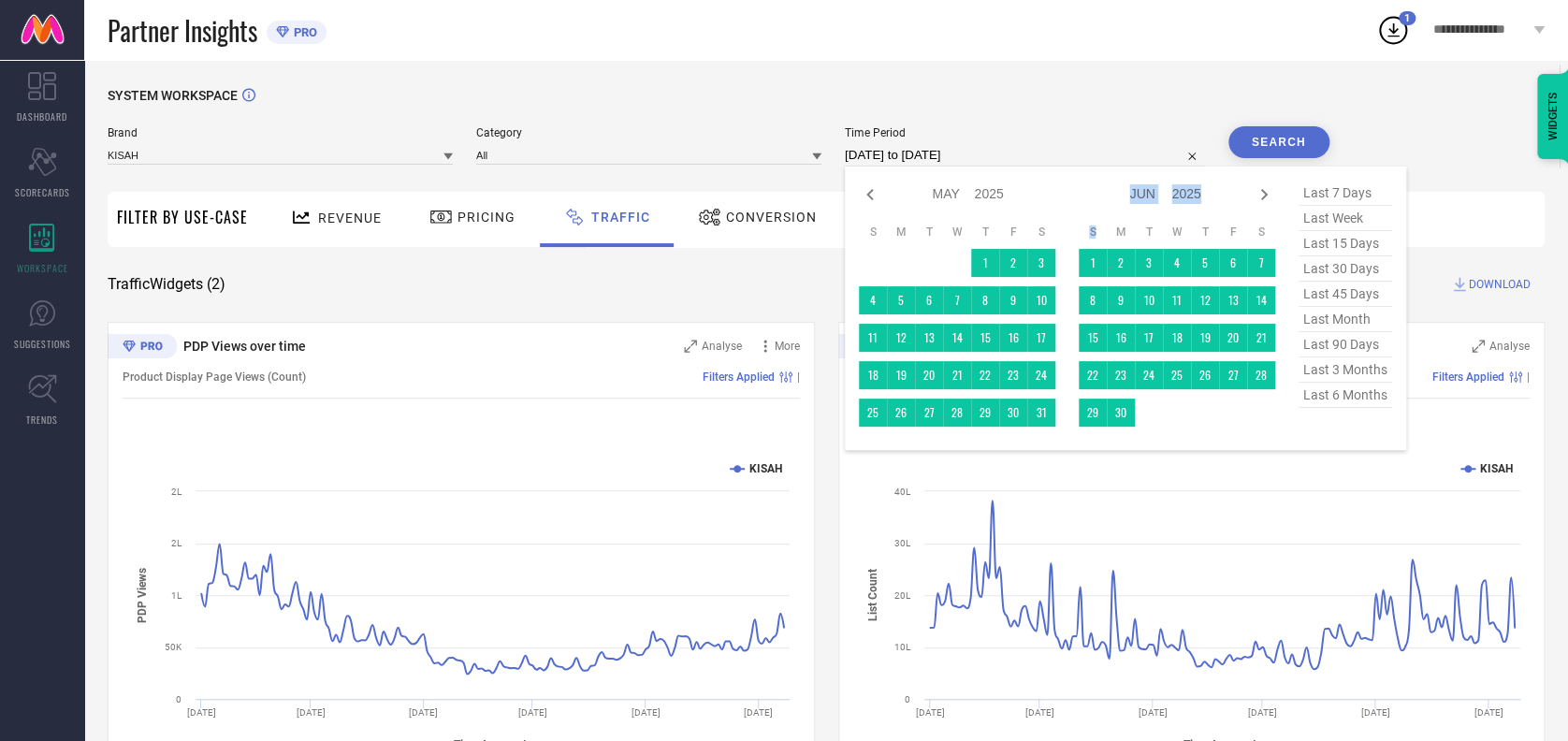
click at [1265, 194] on icon at bounding box center [1264, 194] width 23 height 23
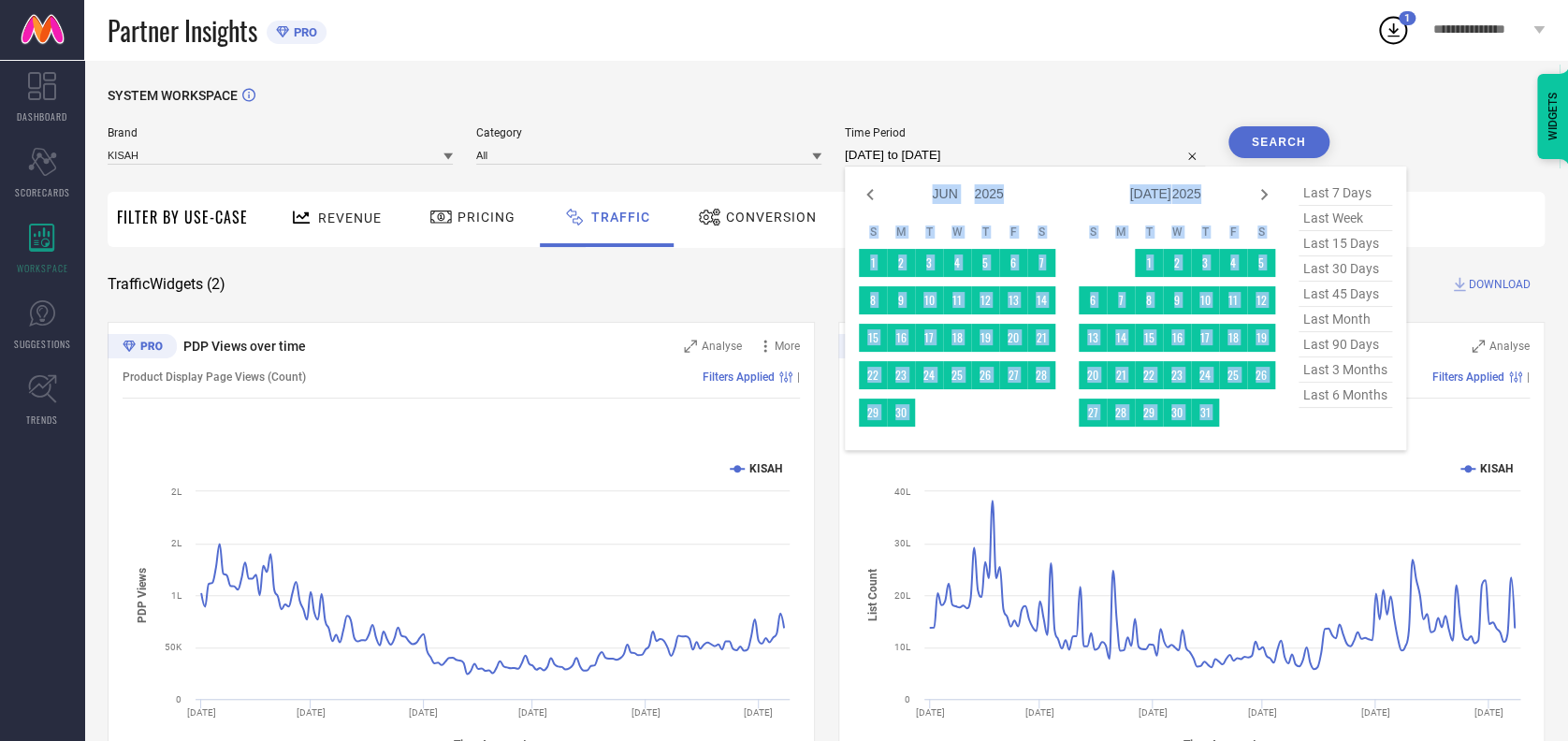
click at [1265, 194] on icon at bounding box center [1264, 194] width 23 height 23
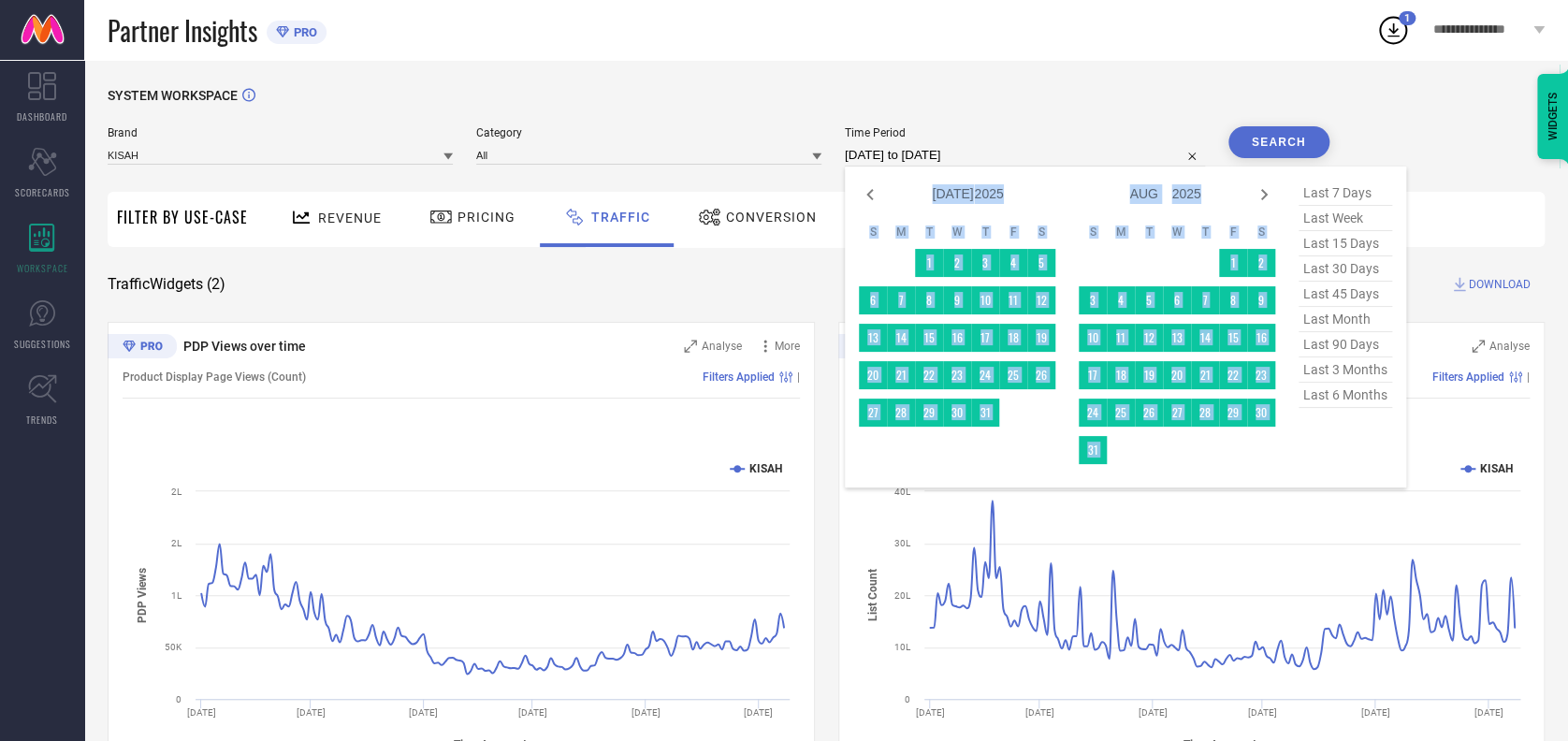
click at [1265, 194] on icon at bounding box center [1264, 194] width 23 height 23
select select "7"
select select "2025"
select select "8"
select select "2025"
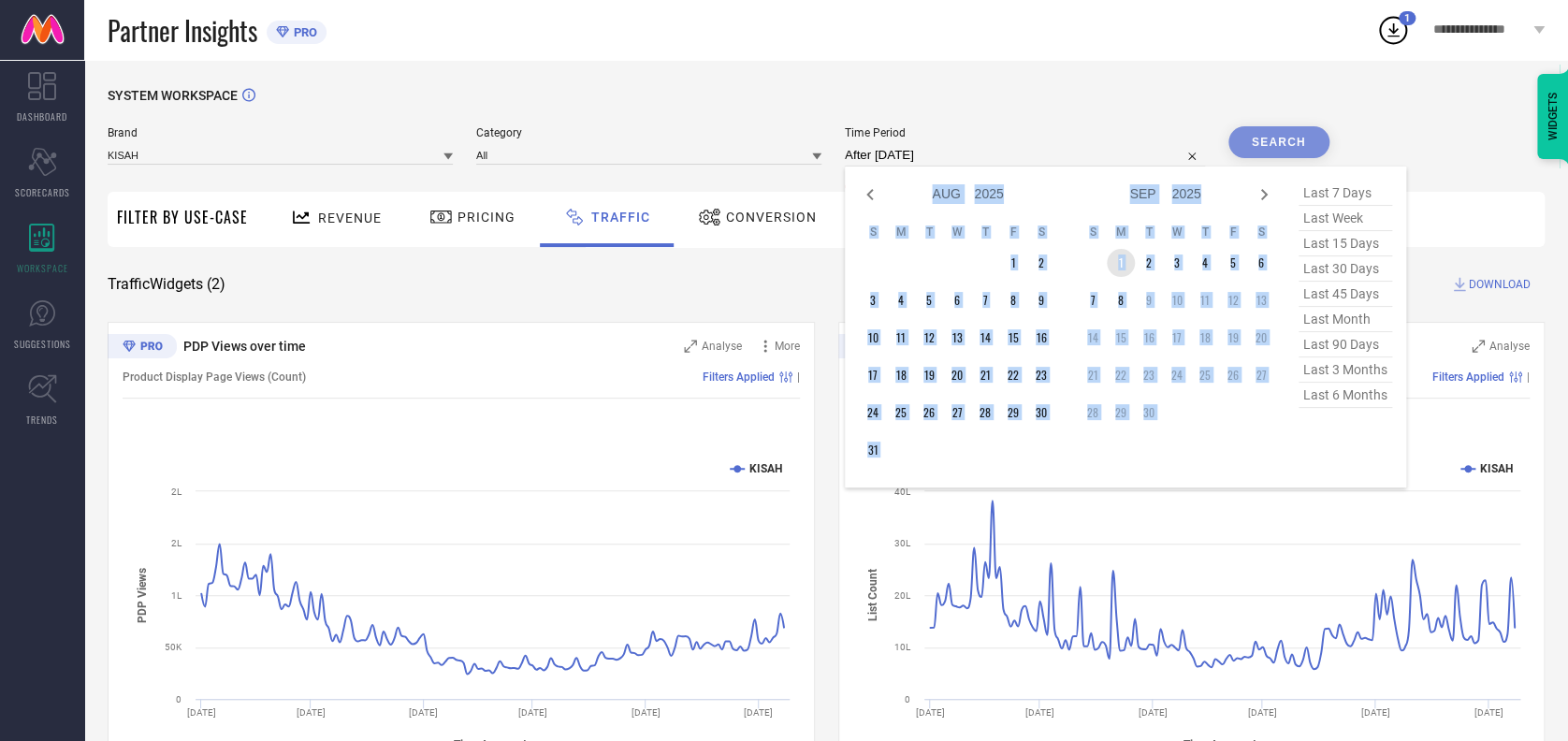
drag, startPoint x: 1265, startPoint y: 194, endPoint x: 1119, endPoint y: 266, distance: 162.8
click at [1119, 266] on td "1" at bounding box center [1121, 263] width 28 height 28
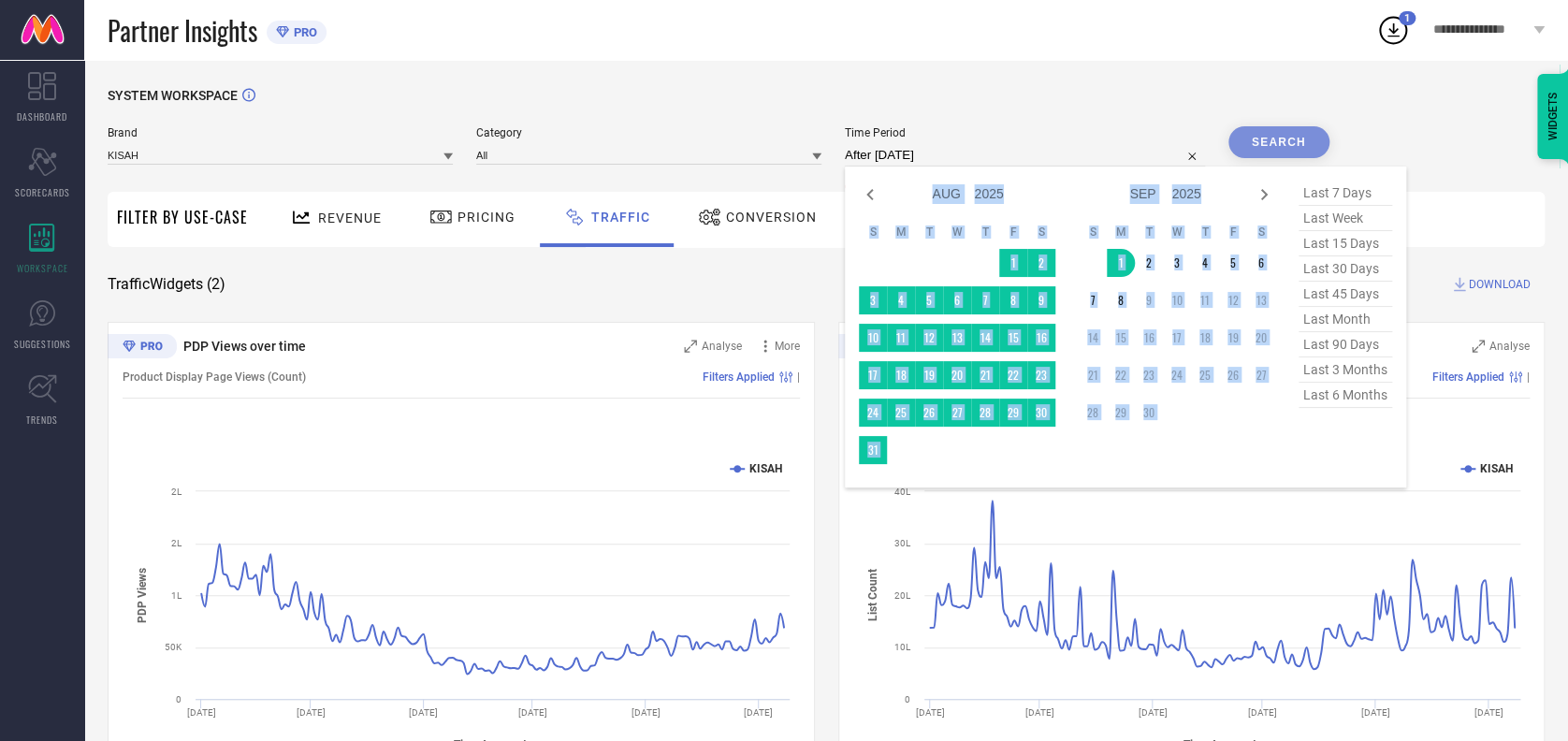
click at [1143, 462] on div "Jan Feb Mar Apr May Jun Jul Aug Sep Oct Nov Dec 2015 2016 2017 2018 2019 2020 2…" at bounding box center [1176, 327] width 196 height 293
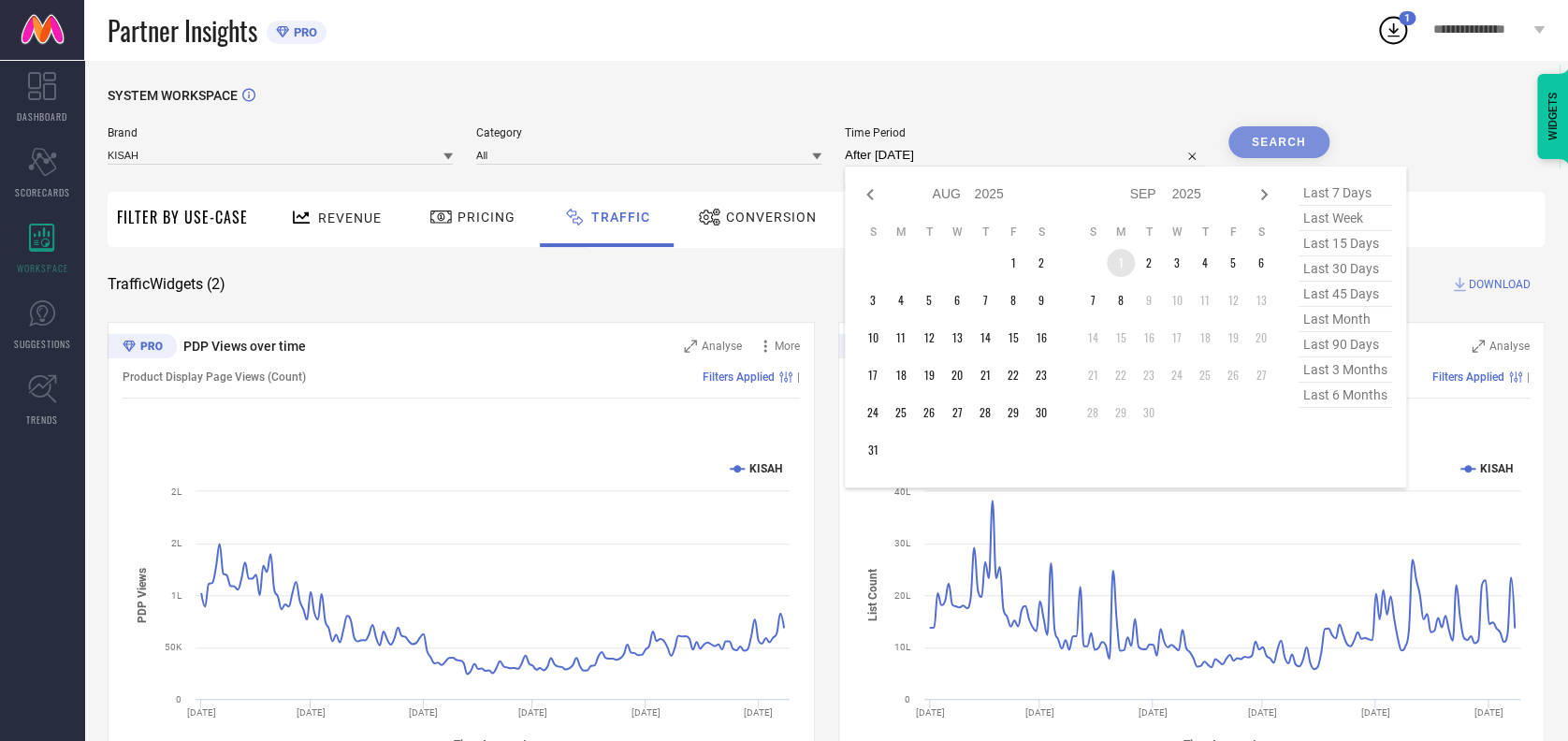
type input "01-09-2025 to 01-09-2025"
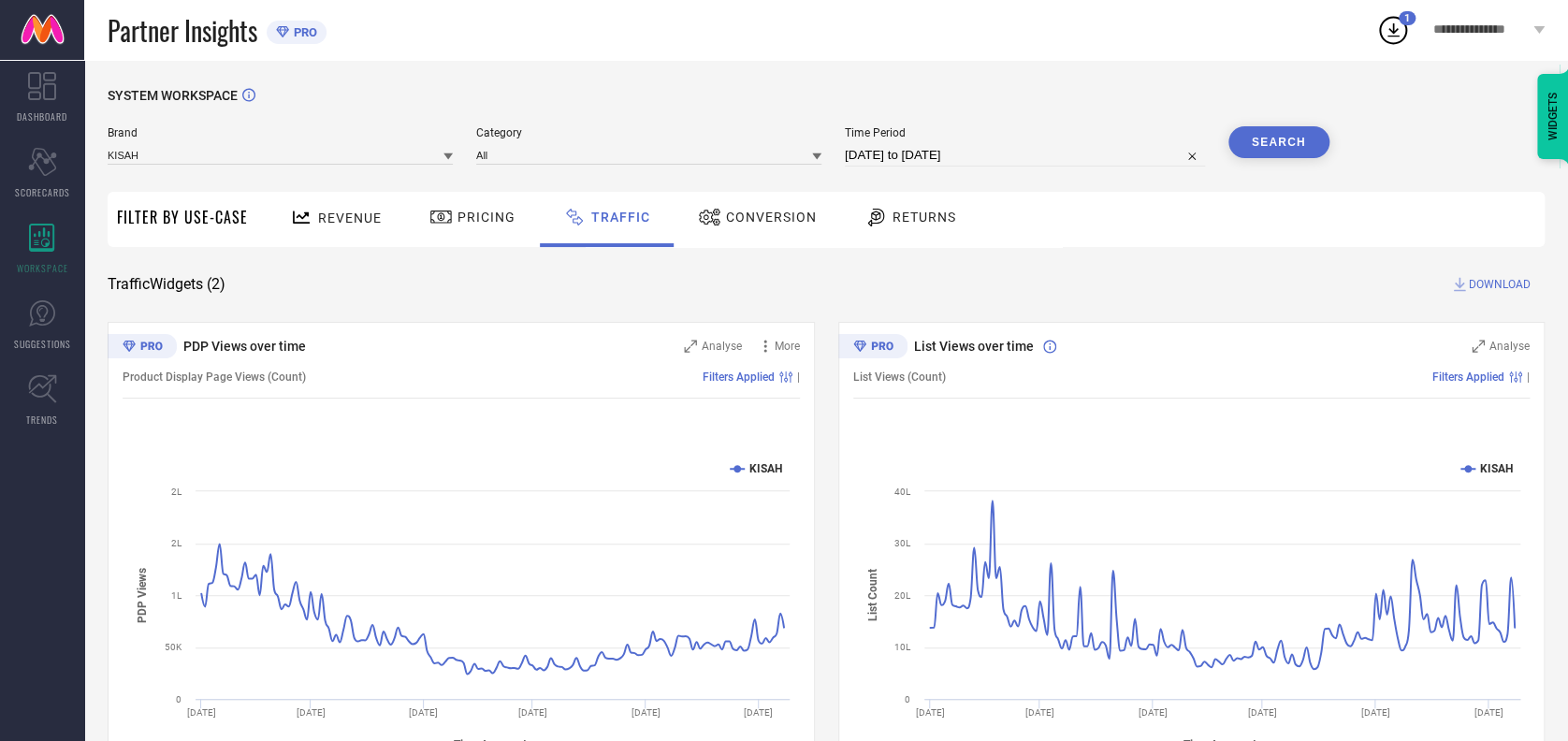
select select "8"
select select "2025"
select select "9"
select select "2025"
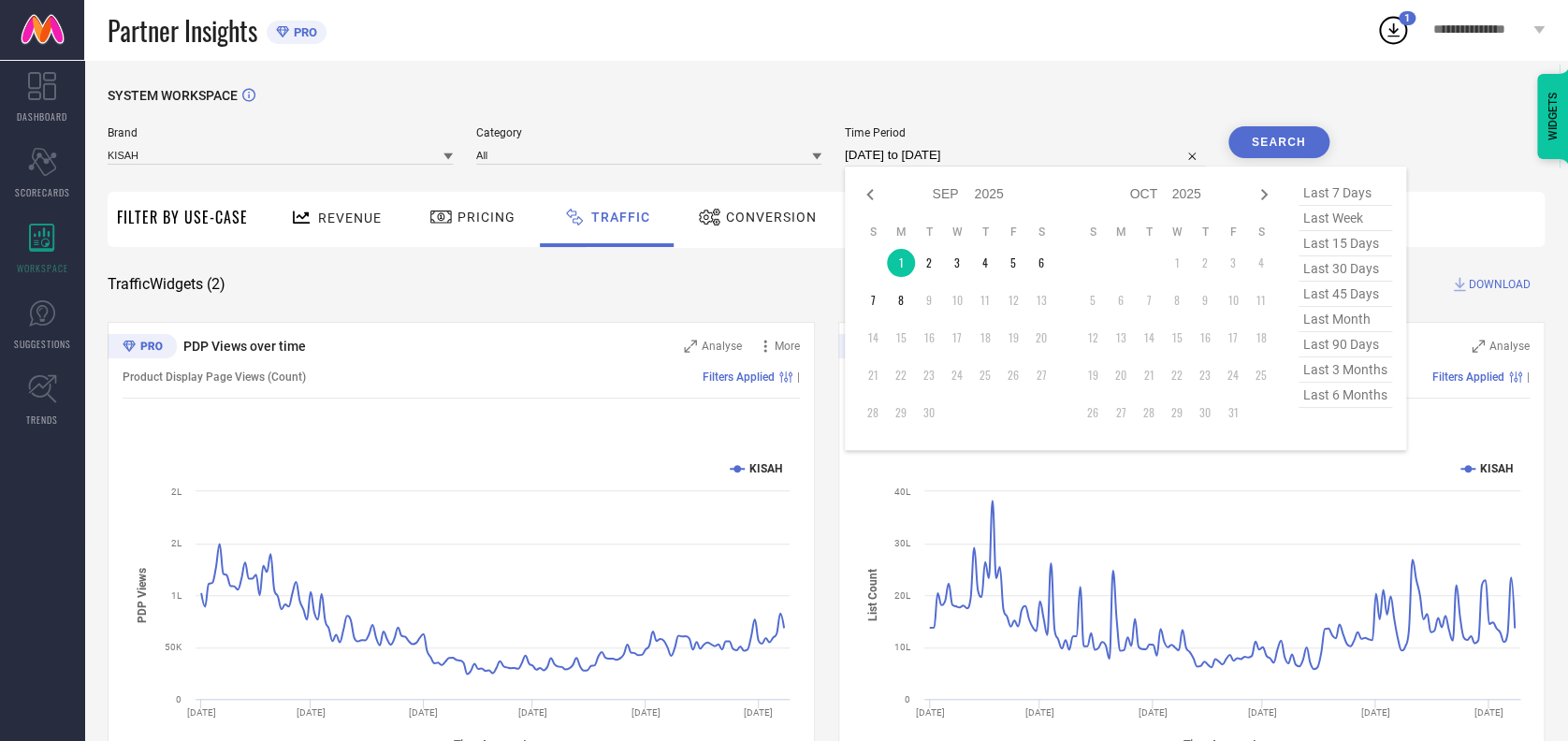
click at [1100, 156] on input "01-09-2025 to 01-09-2025" at bounding box center [1024, 155] width 360 height 23
click at [894, 298] on td "8" at bounding box center [901, 301] width 28 height 28
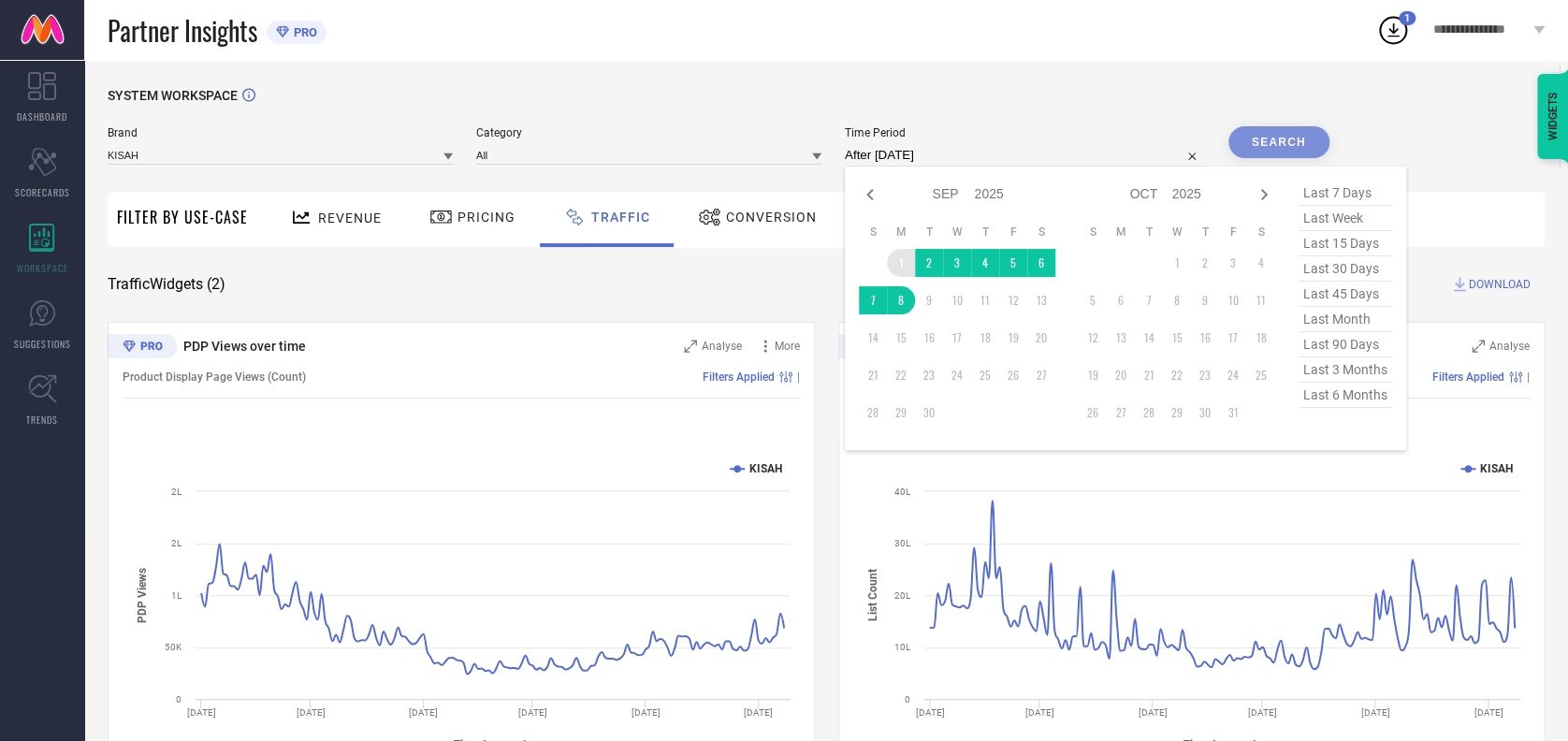
type input "01-09-2025 to 08-09-2025"
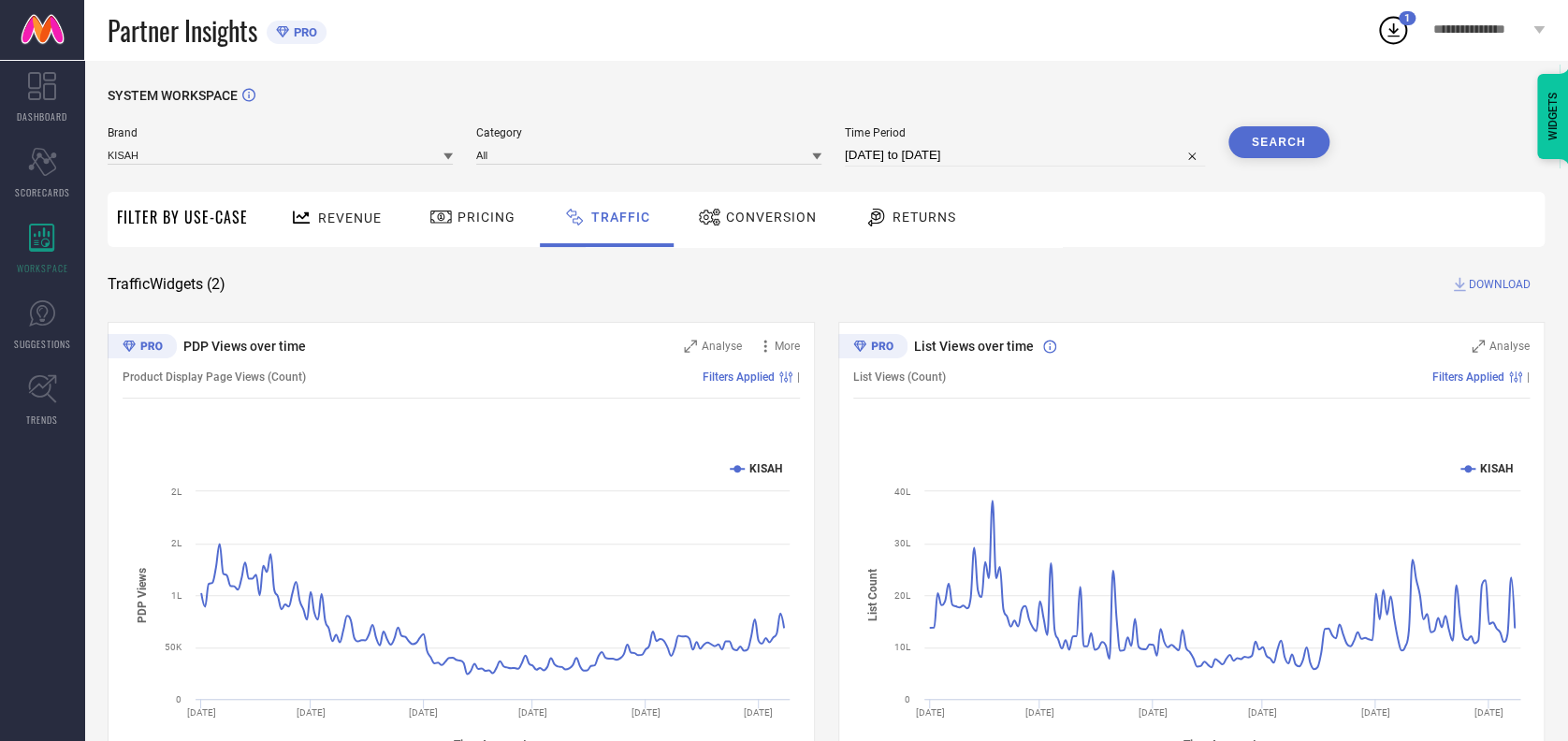
click at [1275, 144] on button "Search" at bounding box center [1279, 142] width 101 height 32
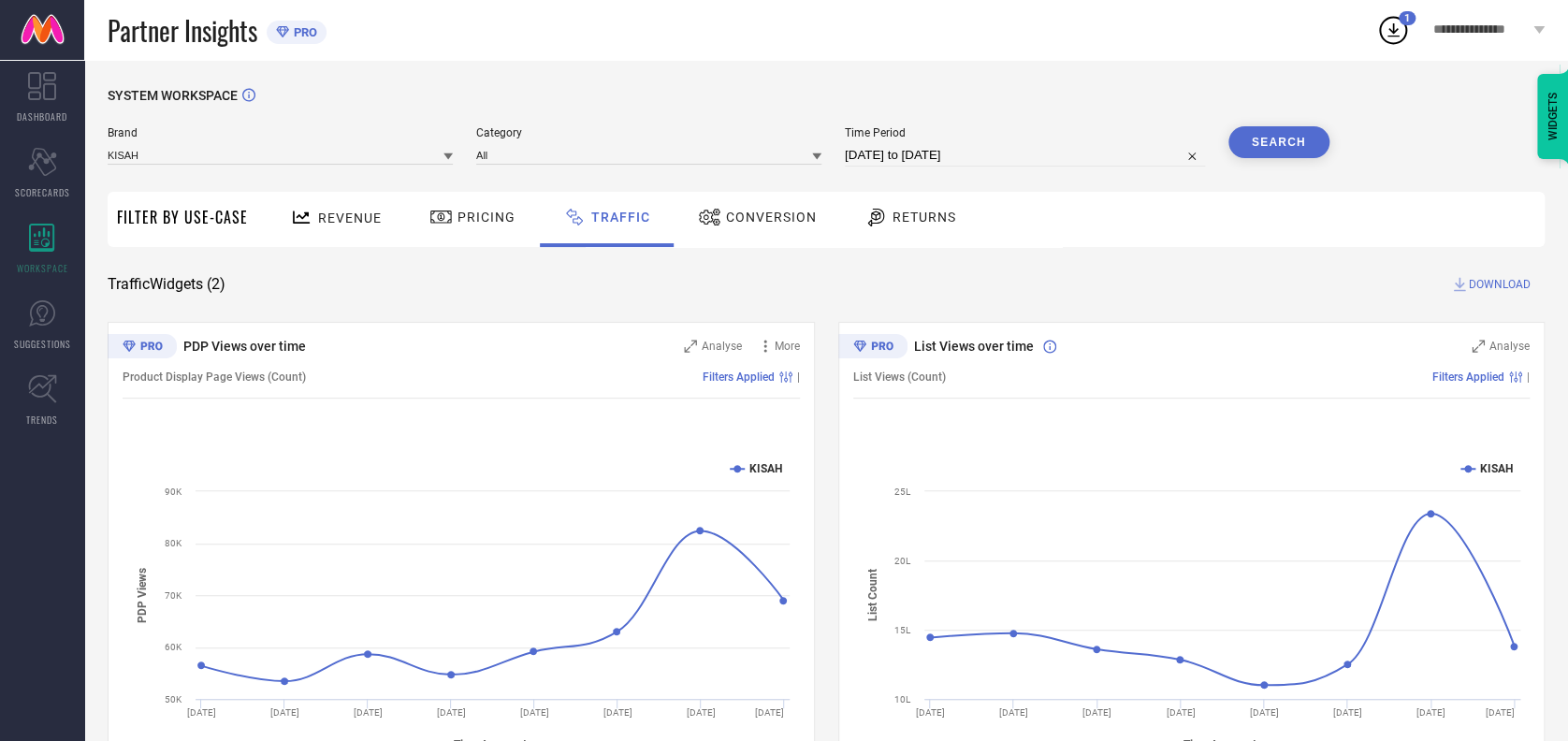
click at [1484, 280] on span "DOWNLOAD" at bounding box center [1499, 285] width 62 height 19
click at [1161, 90] on div "SYSTEM WORKSPACE" at bounding box center [826, 107] width 1436 height 39
select select "8"
select select "2025"
select select "9"
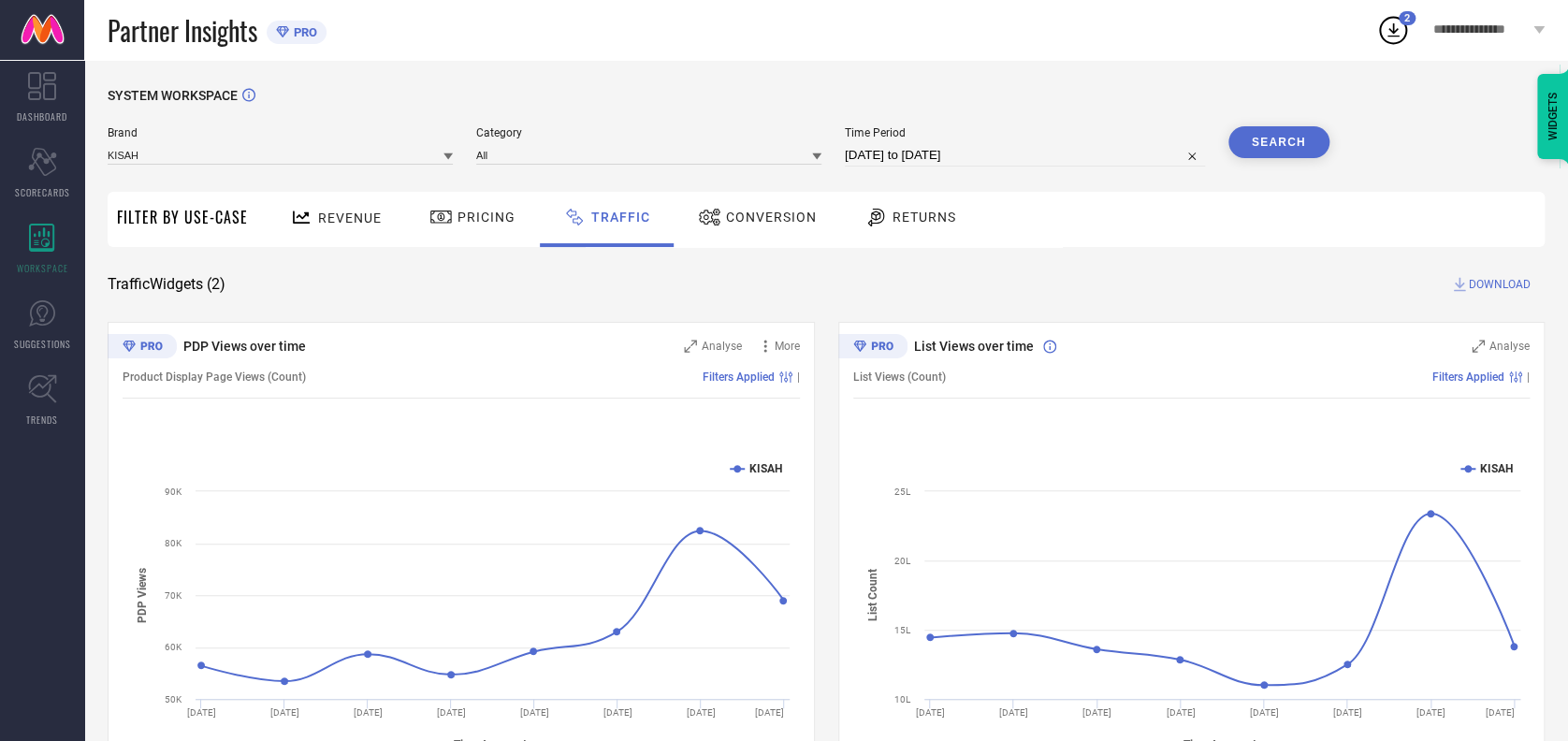
select select "2025"
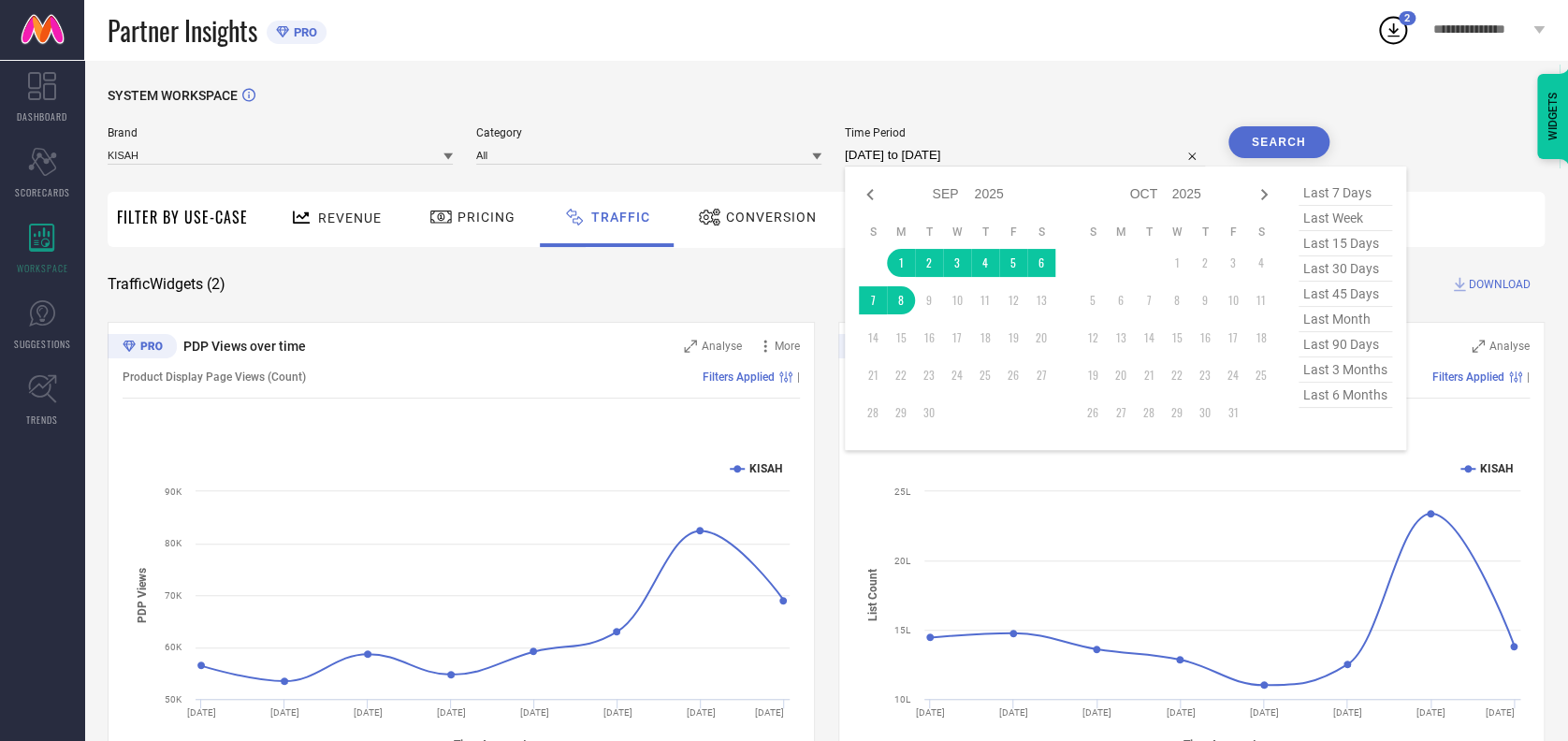
click at [1029, 160] on input "01-09-2025 to 08-09-2025" at bounding box center [1024, 155] width 360 height 23
click at [863, 193] on icon at bounding box center [870, 194] width 23 height 23
select select "7"
select select "2025"
select select "8"
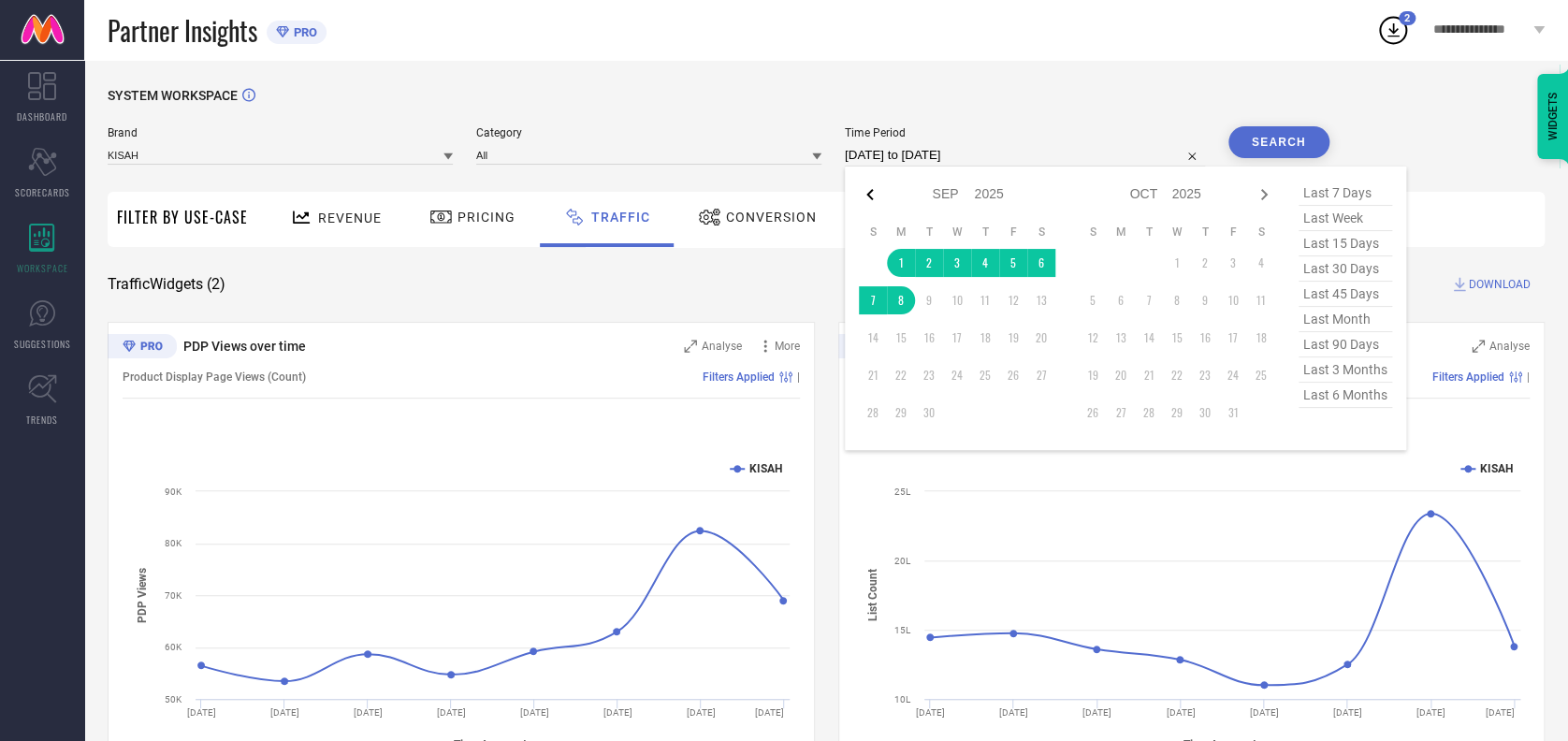
select select "2025"
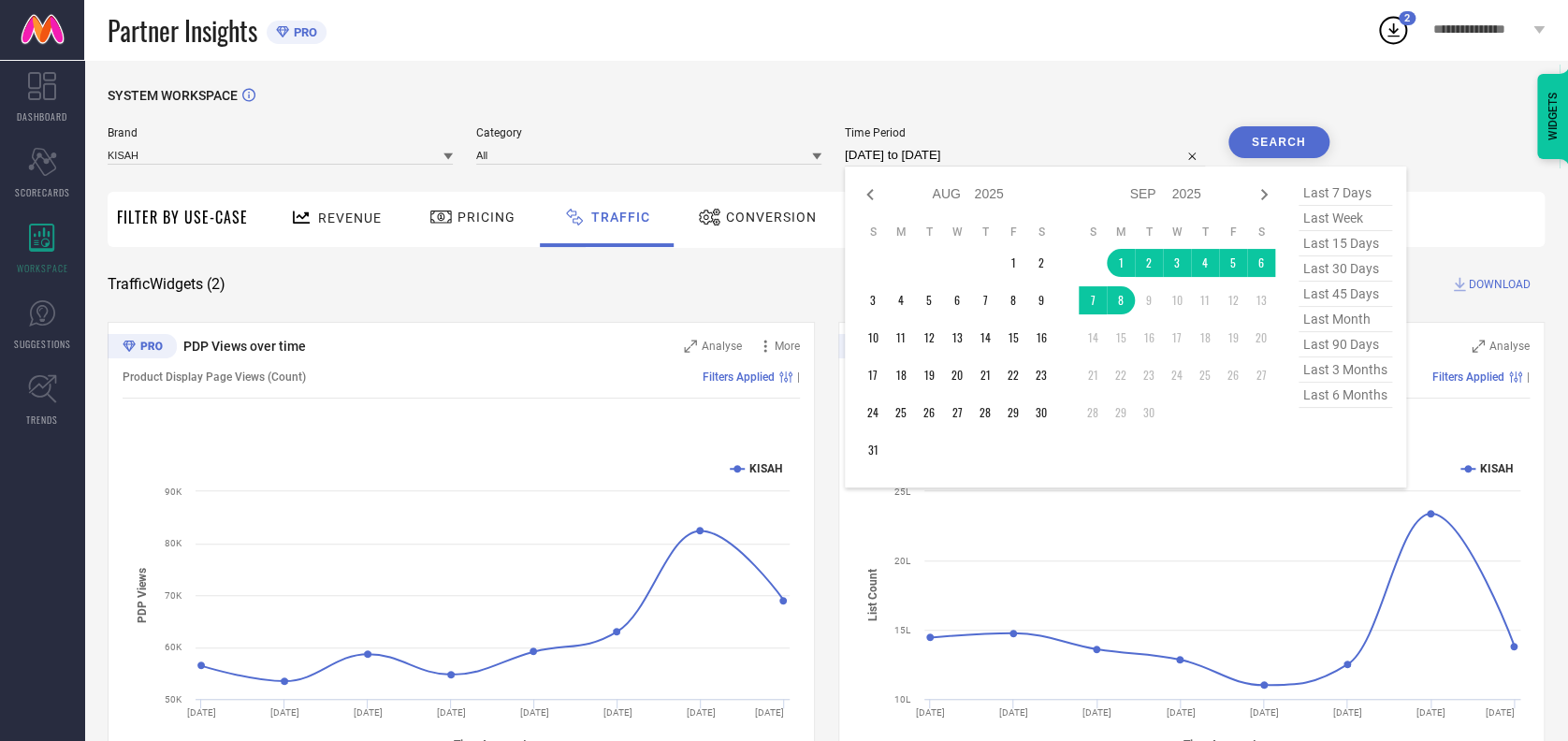
click at [863, 193] on icon at bounding box center [870, 194] width 23 height 23
select select "5"
select select "2025"
select select "6"
select select "2025"
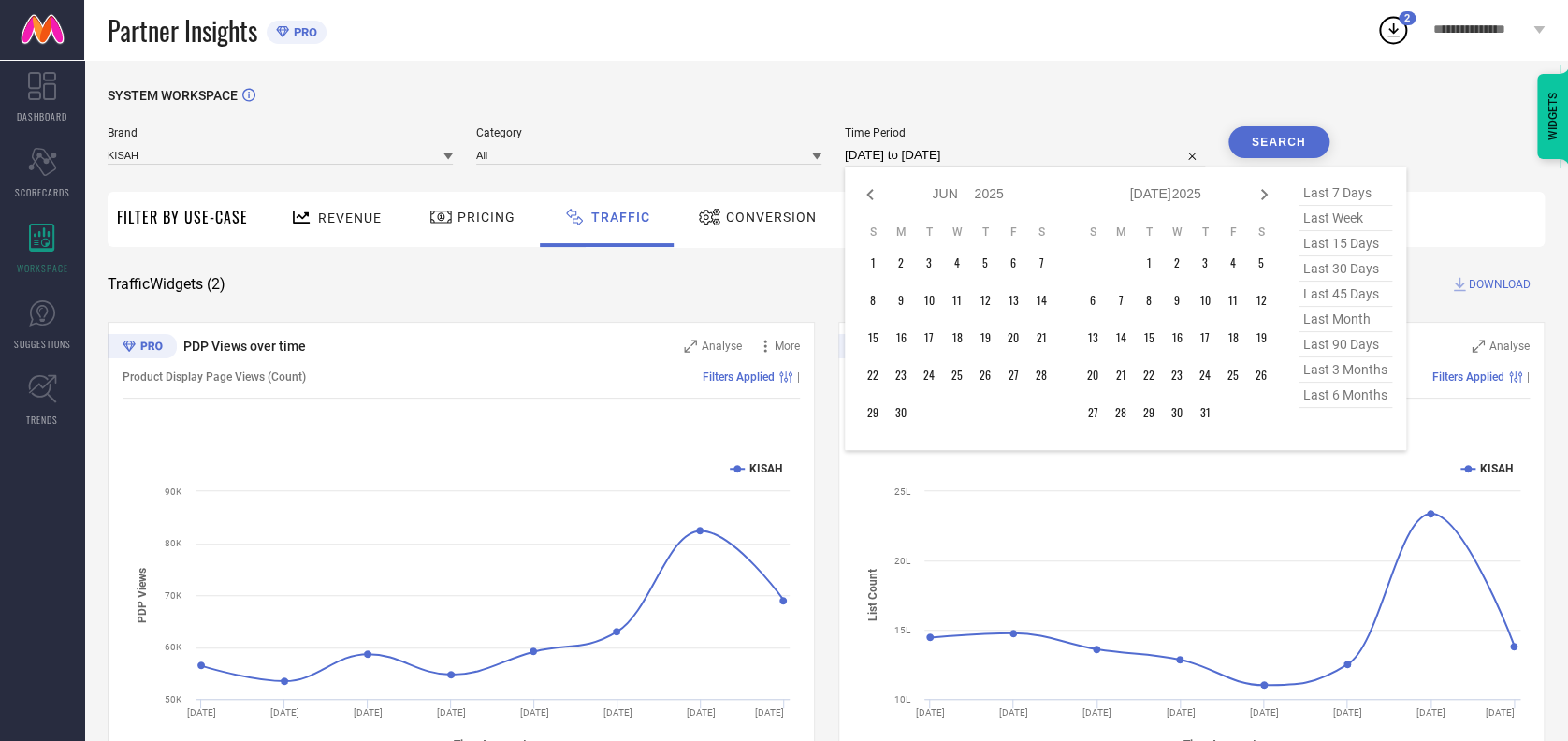
click at [863, 193] on icon at bounding box center [870, 194] width 23 height 23
select select "4"
select select "2025"
select select "5"
select select "2025"
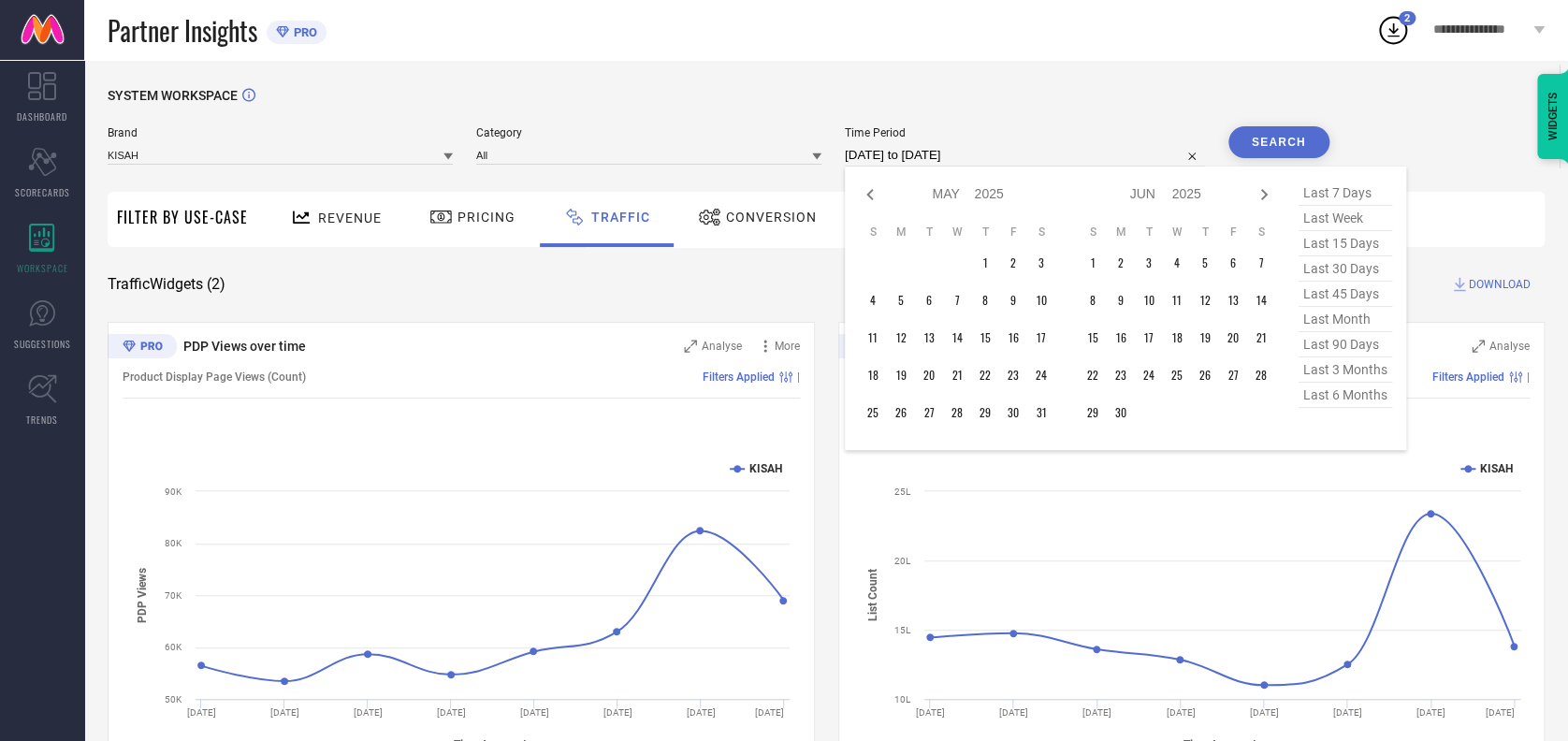
click at [863, 193] on icon at bounding box center [870, 194] width 23 height 23
select select "1"
select select "2025"
select select "2"
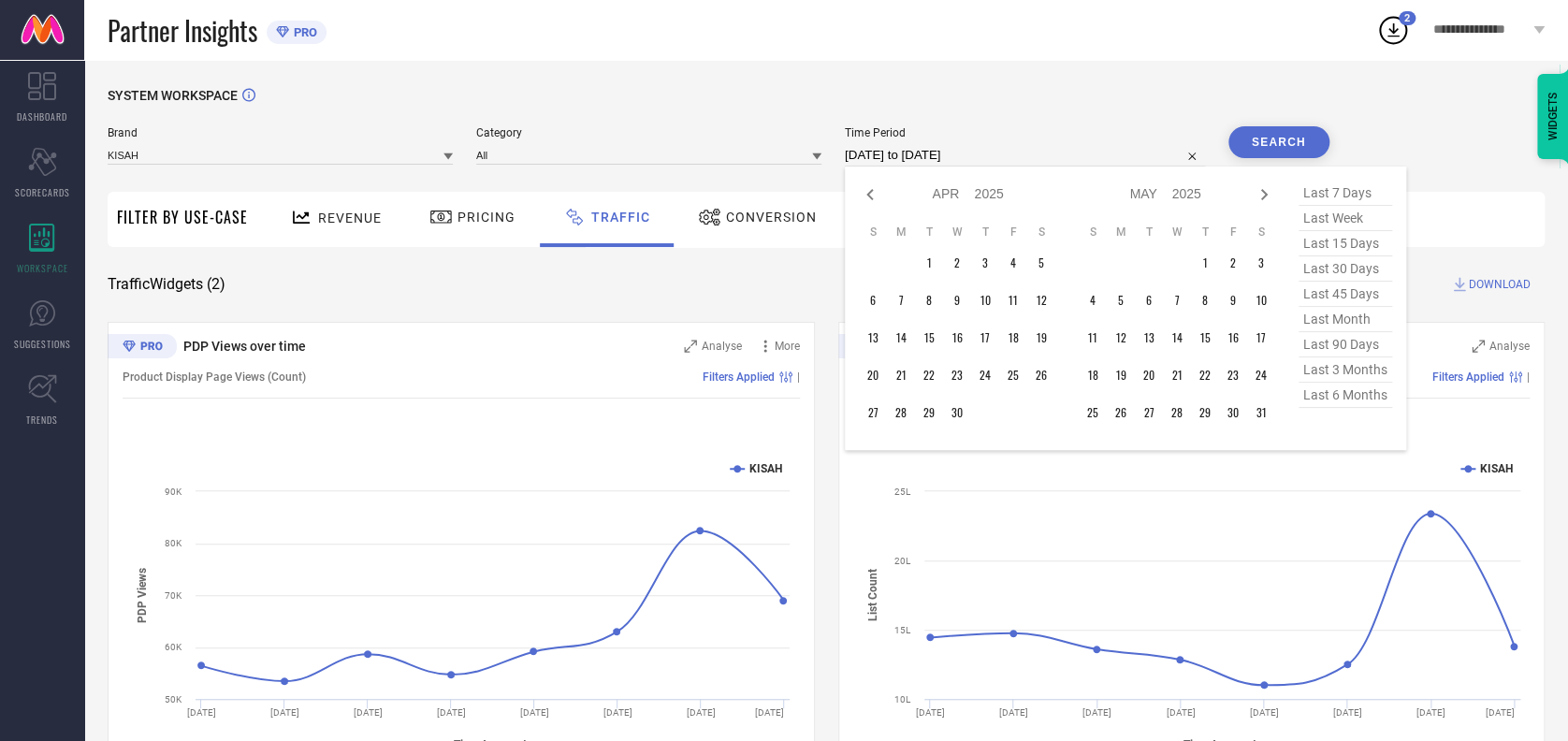
select select "2025"
click at [863, 193] on icon at bounding box center [870, 194] width 23 height 23
select select "11"
select select "2024"
select select "2025"
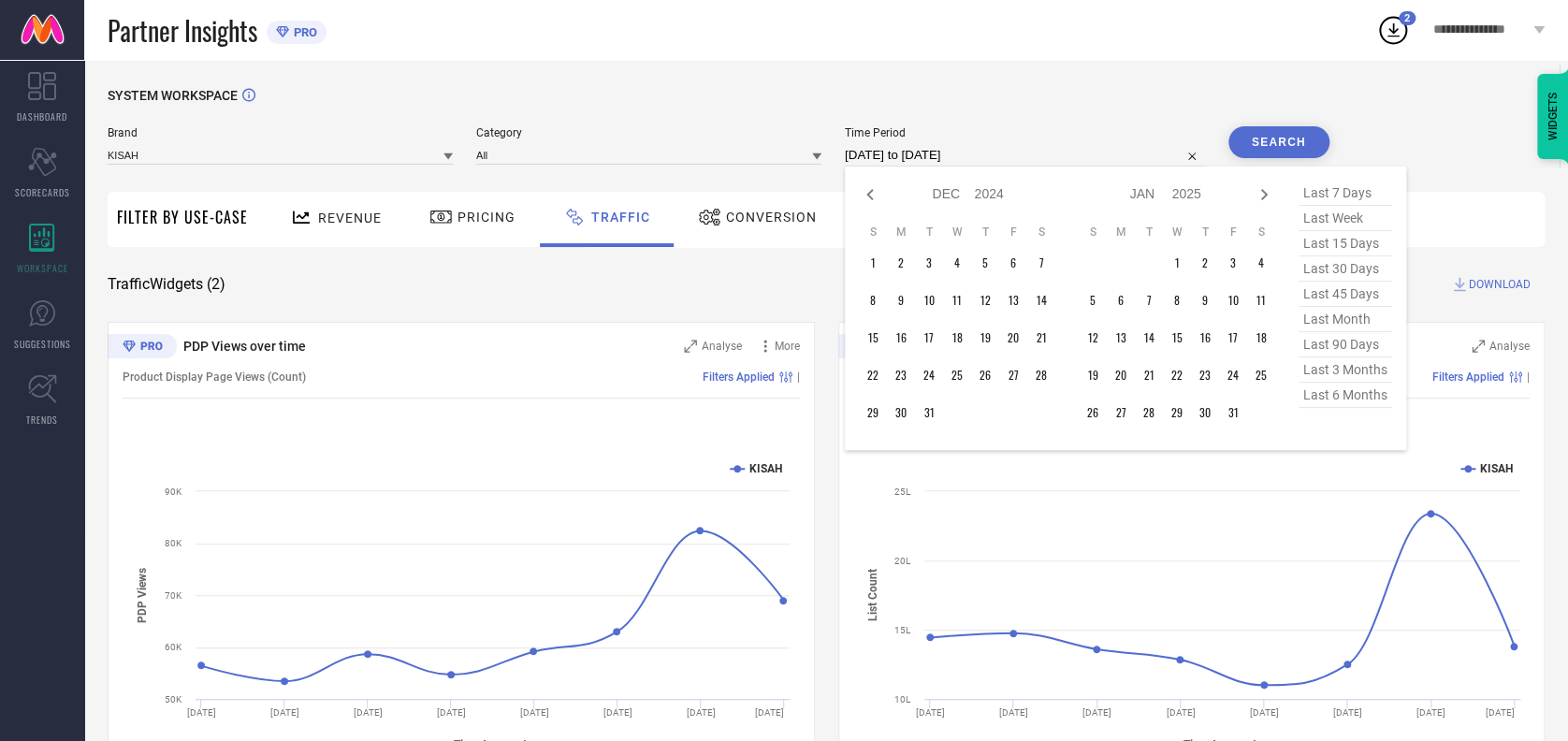
click at [863, 193] on icon at bounding box center [870, 194] width 23 height 23
select select "10"
select select "2024"
select select "11"
select select "2024"
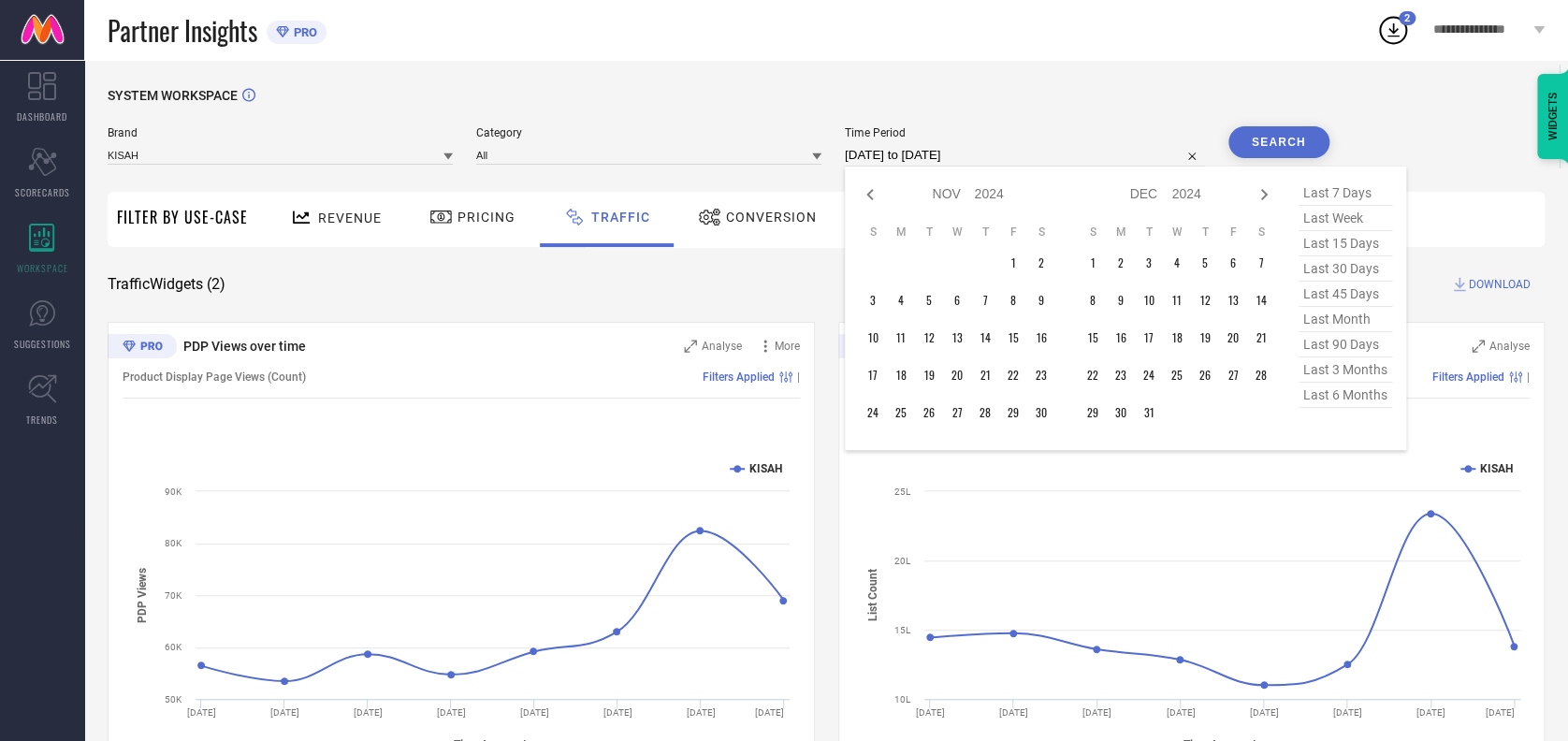
click at [863, 193] on icon at bounding box center [870, 194] width 23 height 23
select select "9"
select select "2024"
select select "10"
select select "2024"
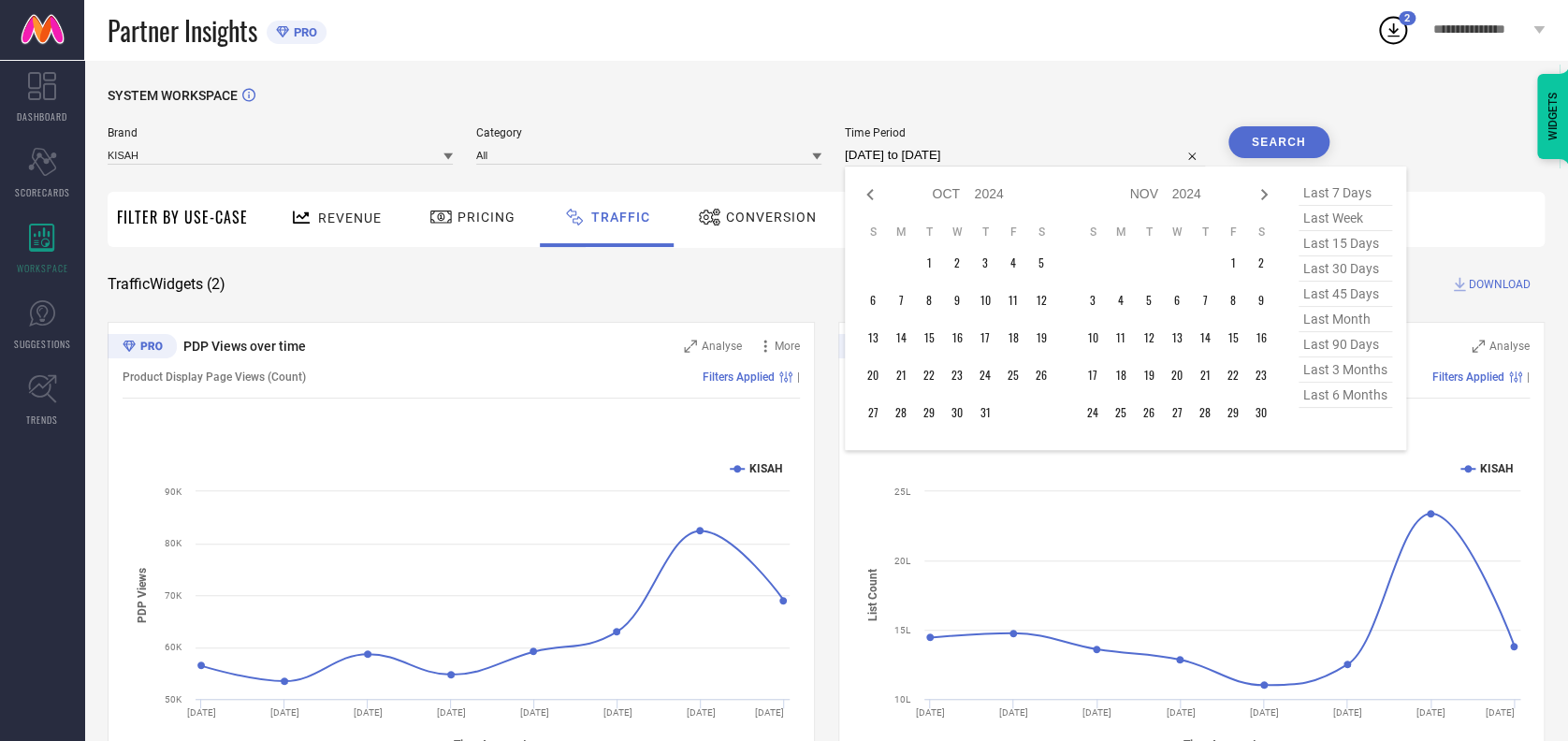
click at [863, 193] on icon at bounding box center [870, 194] width 23 height 23
select select "8"
select select "2024"
select select "9"
select select "2024"
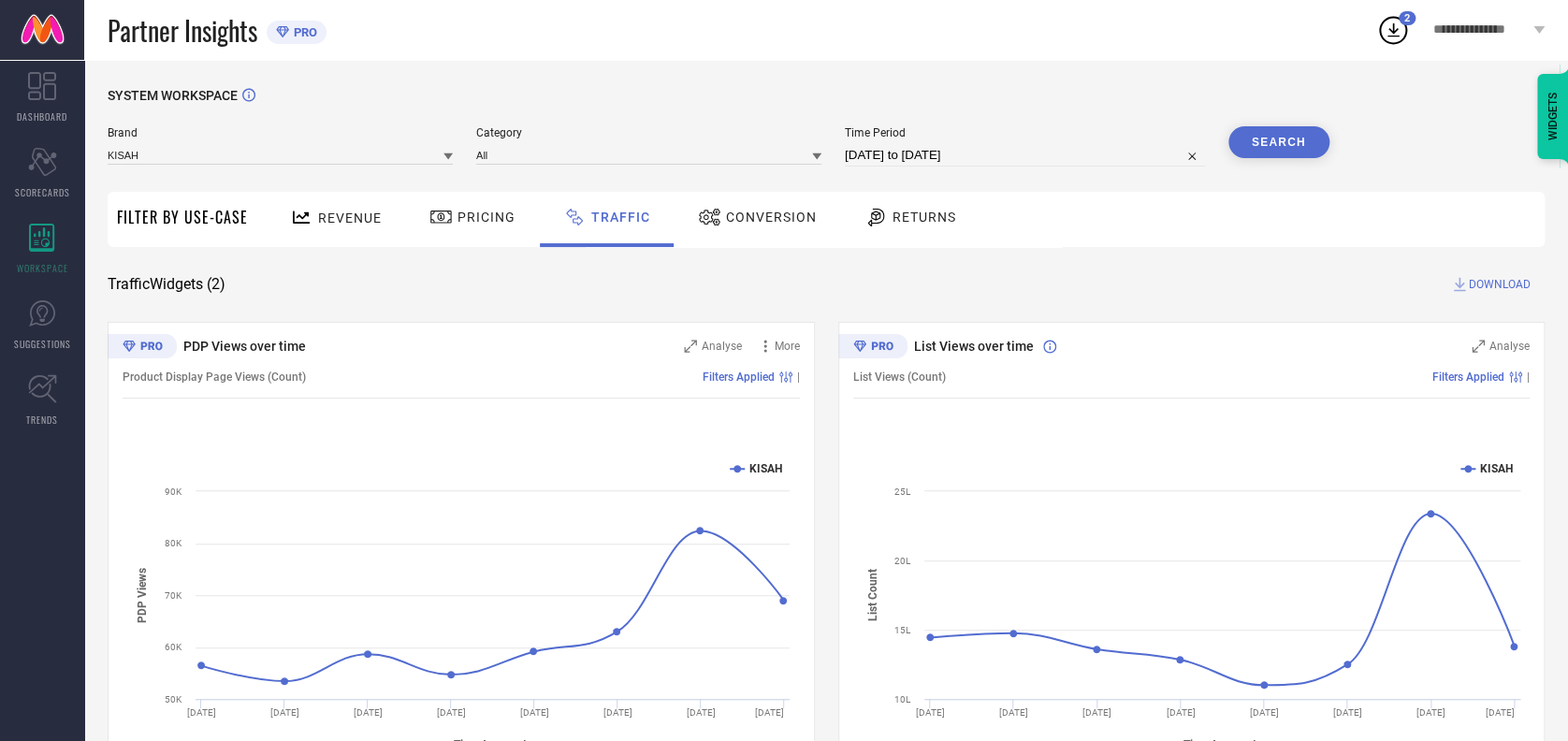
click at [1418, 125] on div "SYSTEM WORKSPACE" at bounding box center [826, 107] width 1436 height 39
select select "8"
select select "2025"
select select "9"
select select "2025"
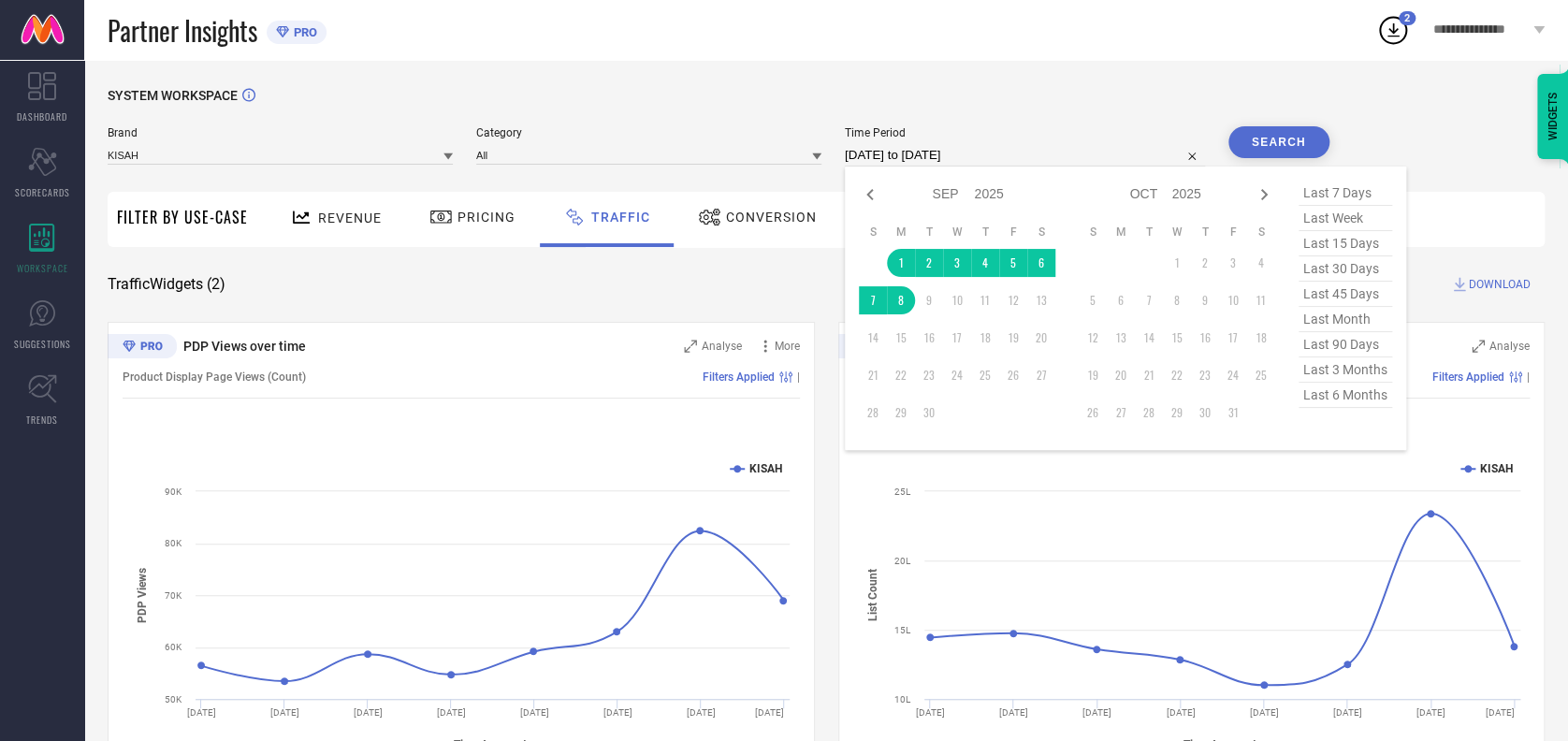
click at [989, 163] on input "01-09-2025 to 08-09-2025" at bounding box center [1024, 155] width 360 height 23
click at [872, 194] on icon at bounding box center [870, 194] width 23 height 23
select select "6"
select select "2025"
select select "7"
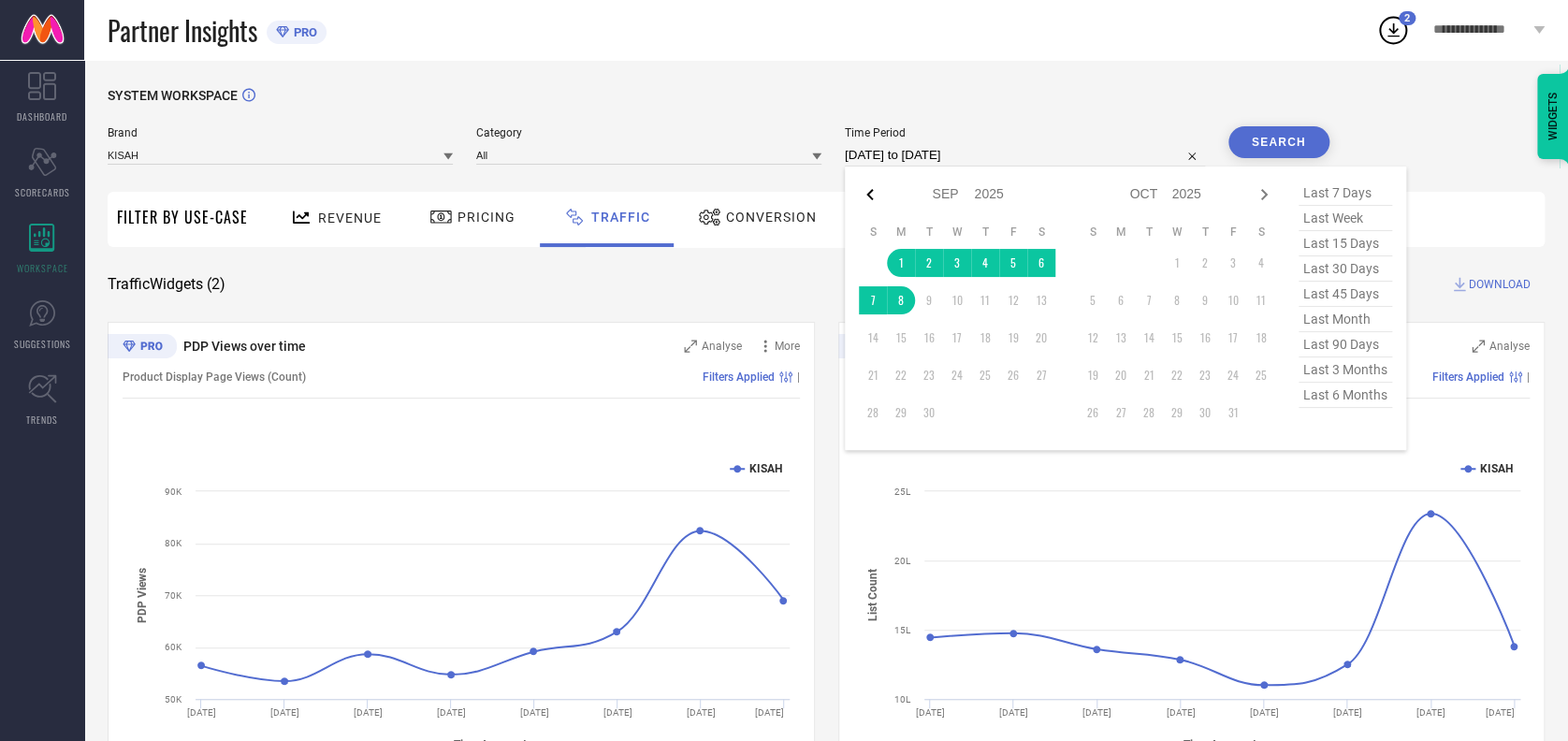
select select "2025"
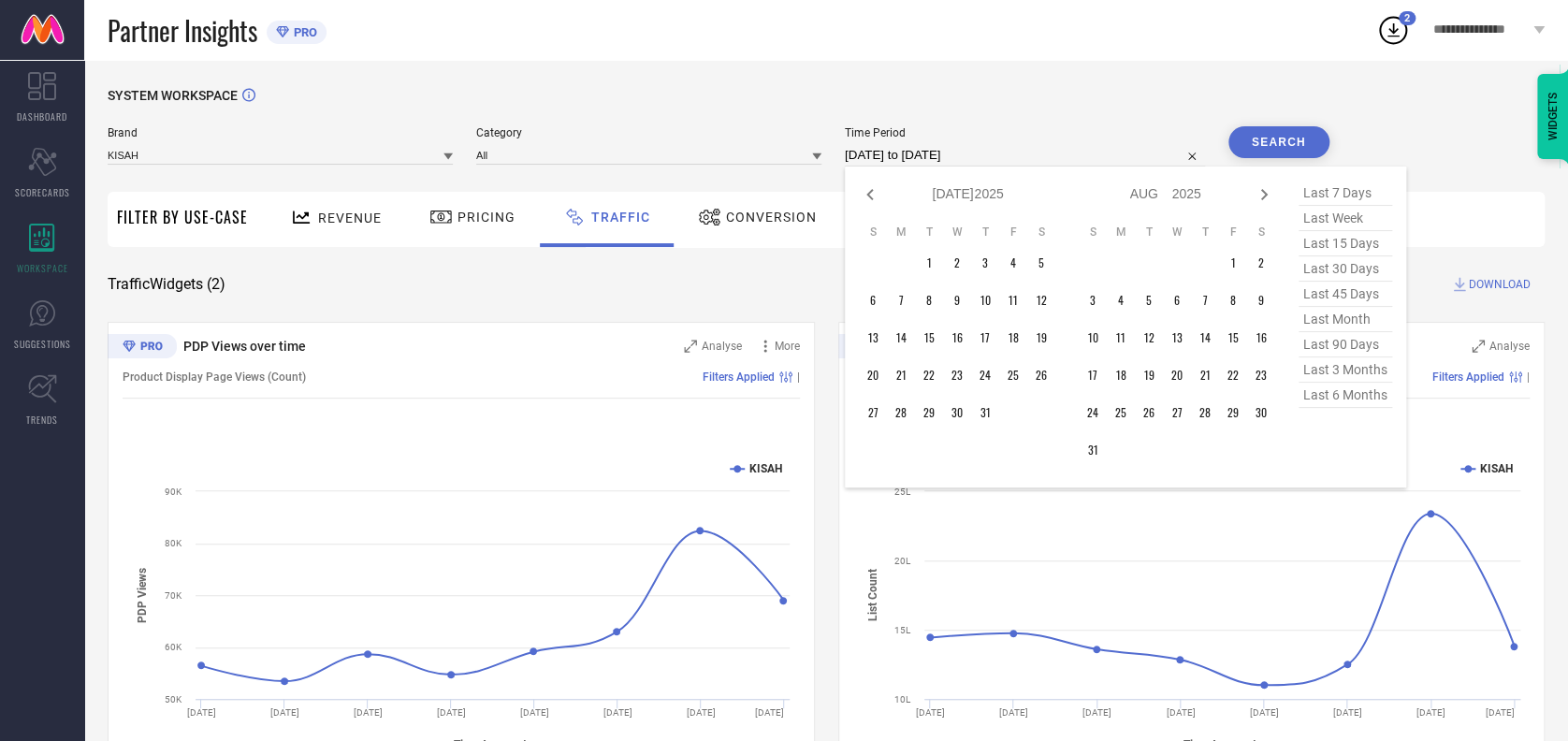
click at [872, 194] on icon at bounding box center [870, 194] width 23 height 23
select select "5"
select select "2025"
select select "6"
select select "2025"
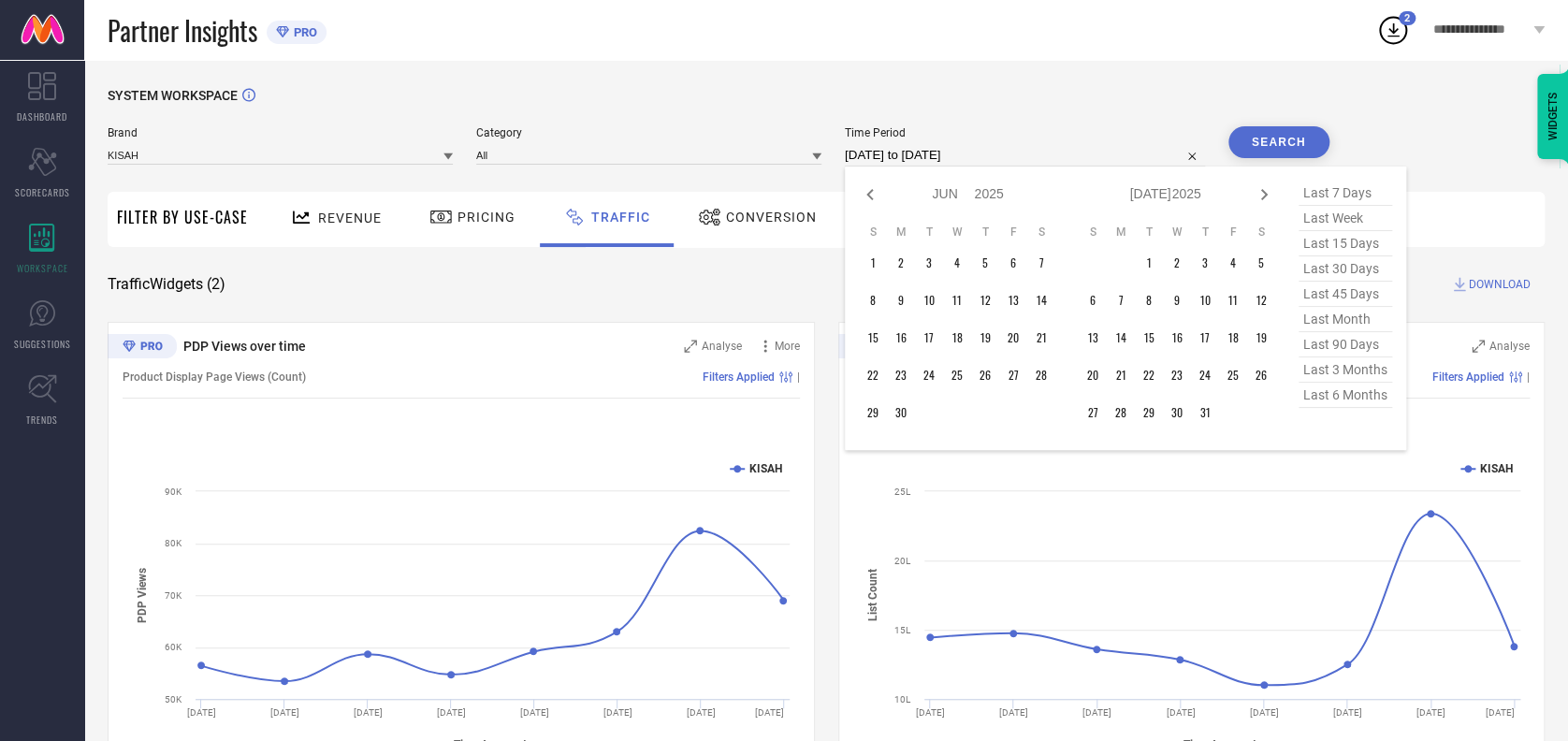
click at [872, 194] on icon at bounding box center [870, 194] width 23 height 23
select select "4"
select select "2025"
select select "5"
select select "2025"
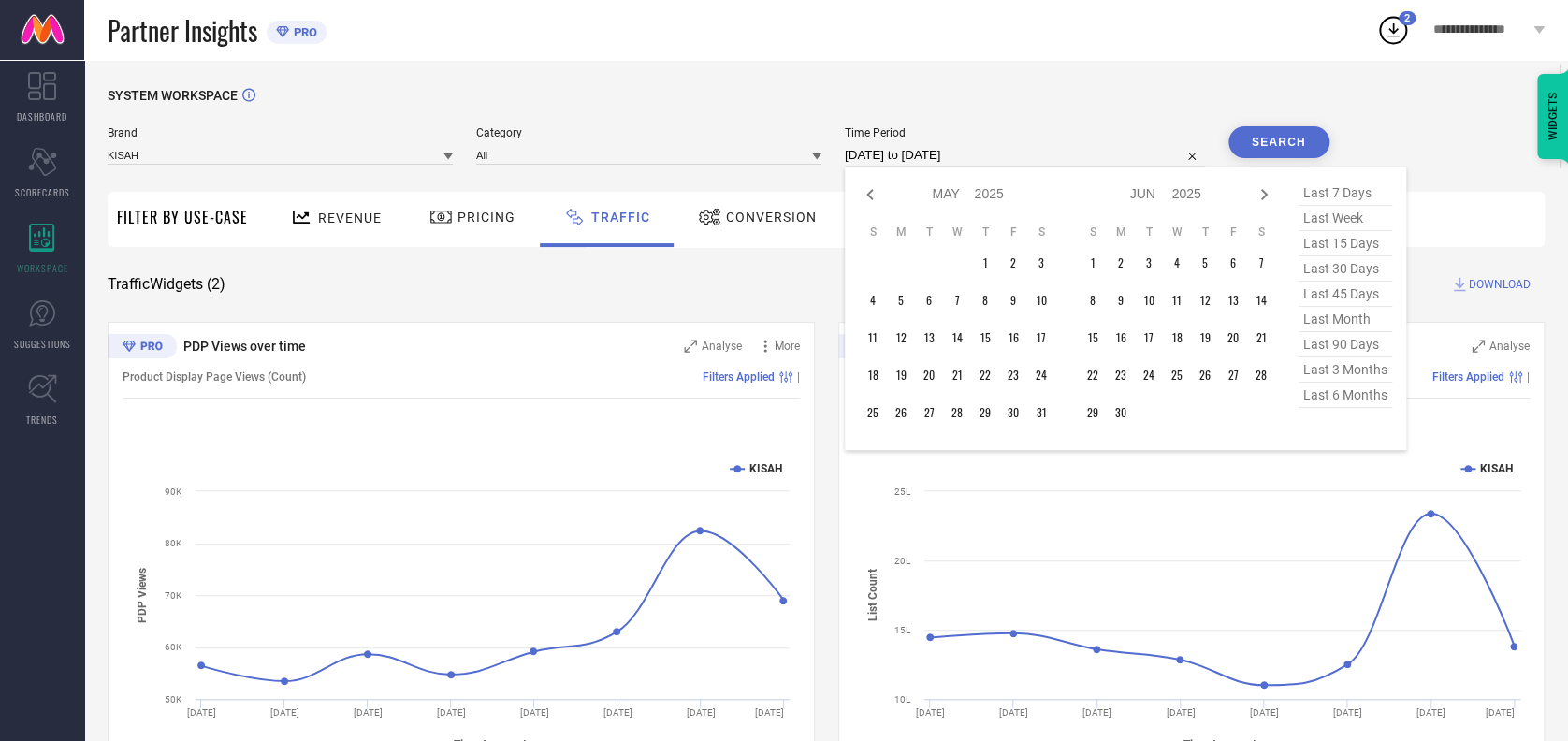
click at [872, 194] on icon at bounding box center [870, 194] width 23 height 23
select select "1"
select select "2025"
select select "2"
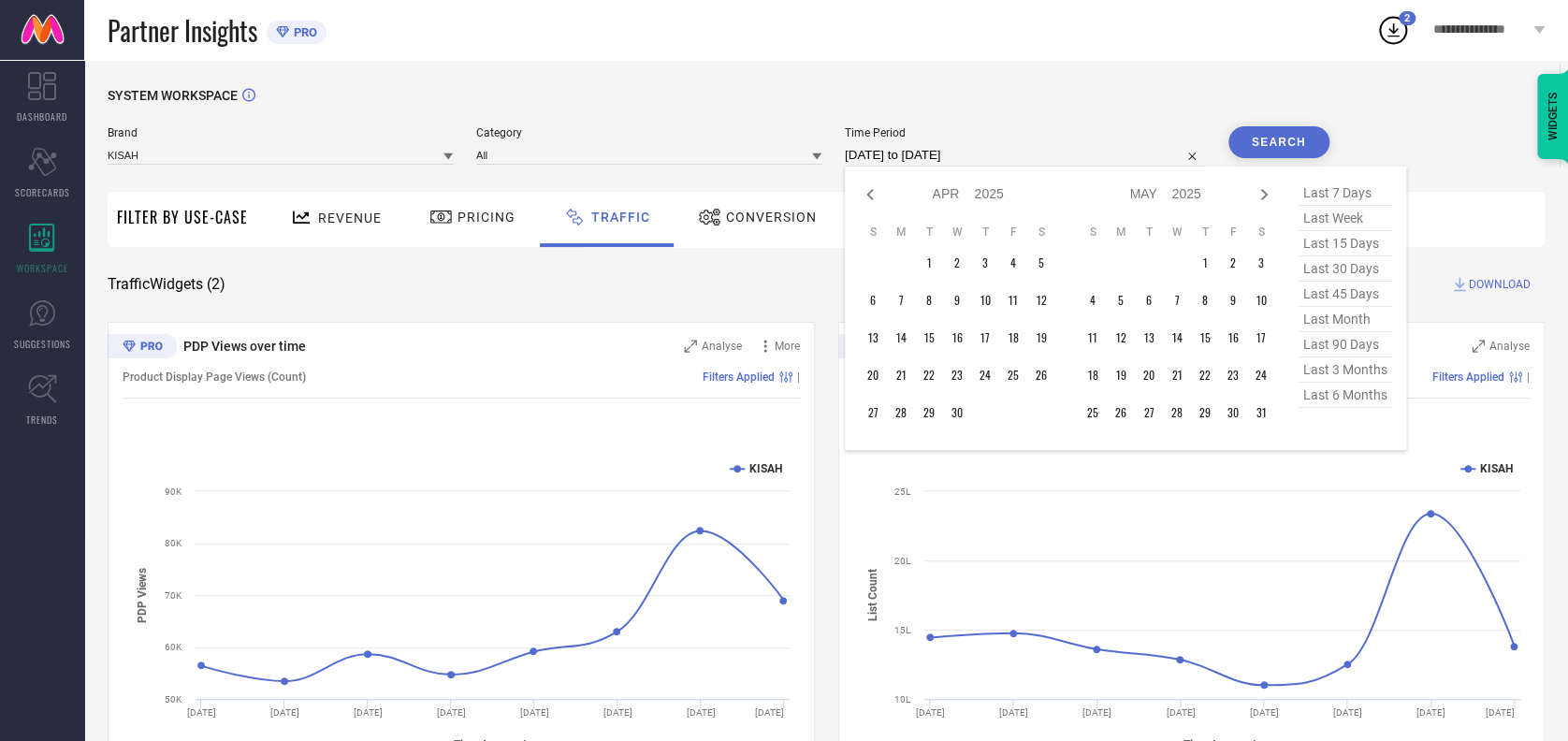
select select "2025"
click at [872, 194] on icon at bounding box center [870, 194] width 23 height 23
select select "11"
select select "2024"
select select "2025"
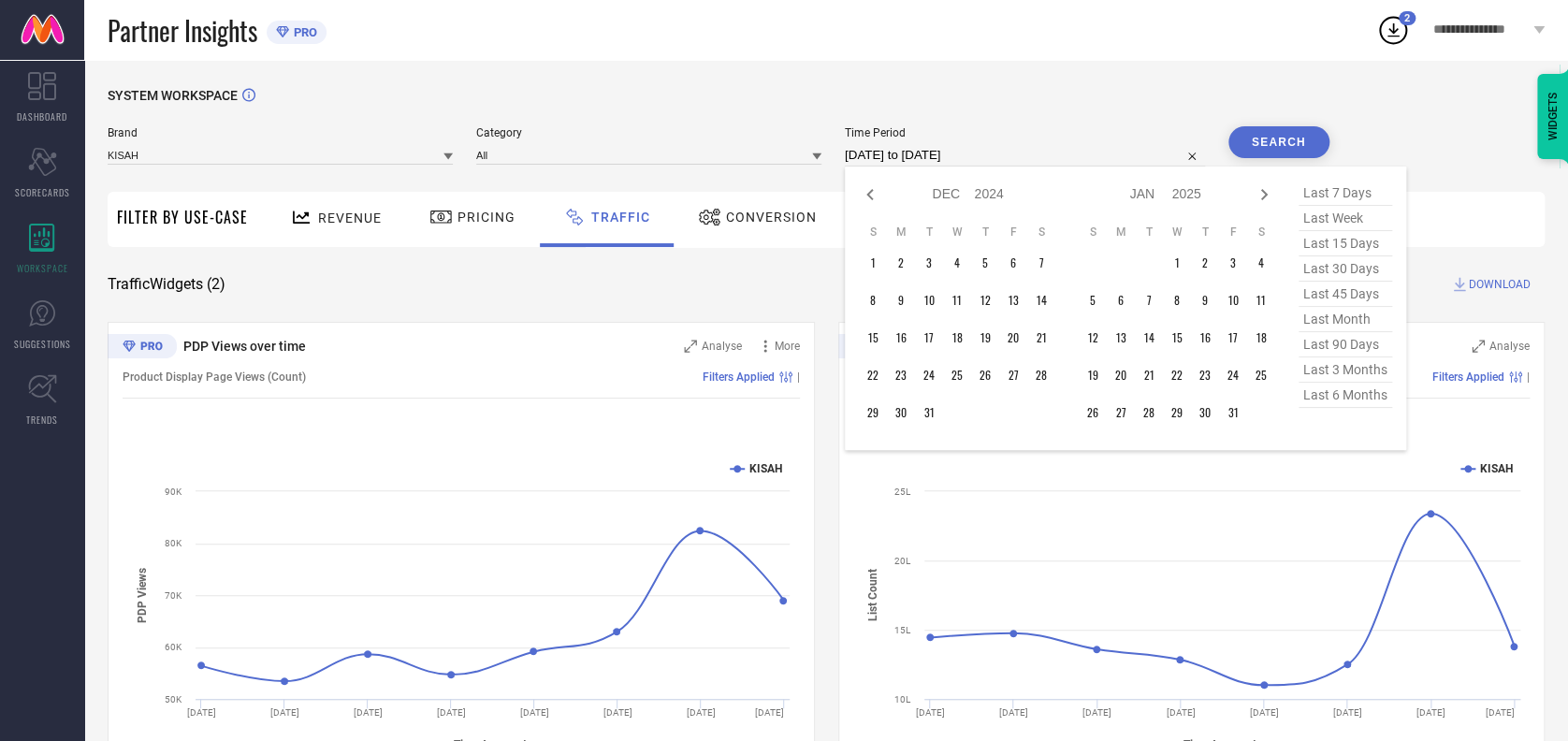
click at [872, 194] on icon at bounding box center [870, 194] width 23 height 23
select select "10"
select select "2024"
select select "11"
select select "2024"
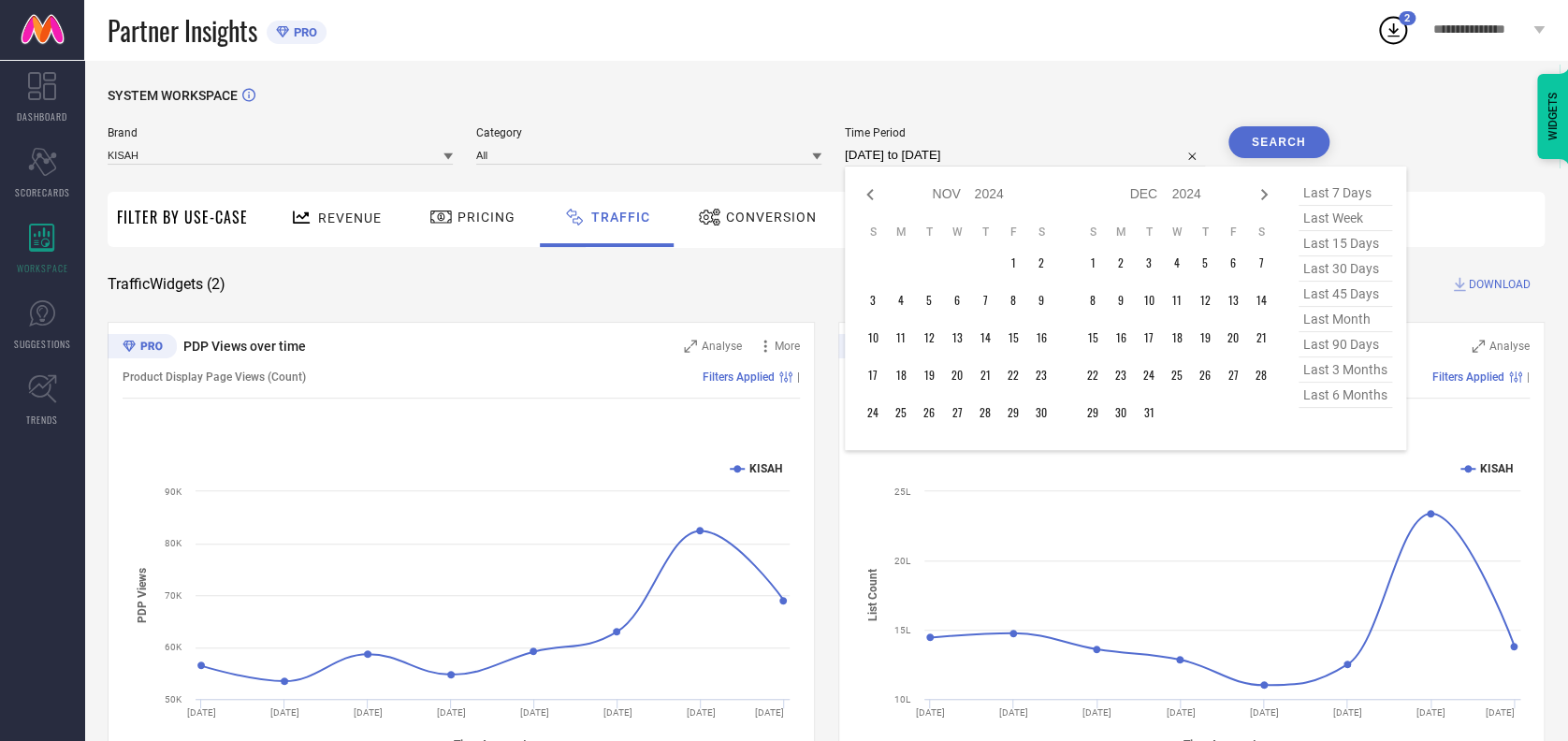
click at [872, 194] on icon at bounding box center [870, 194] width 23 height 23
select select "9"
select select "2024"
select select "10"
select select "2024"
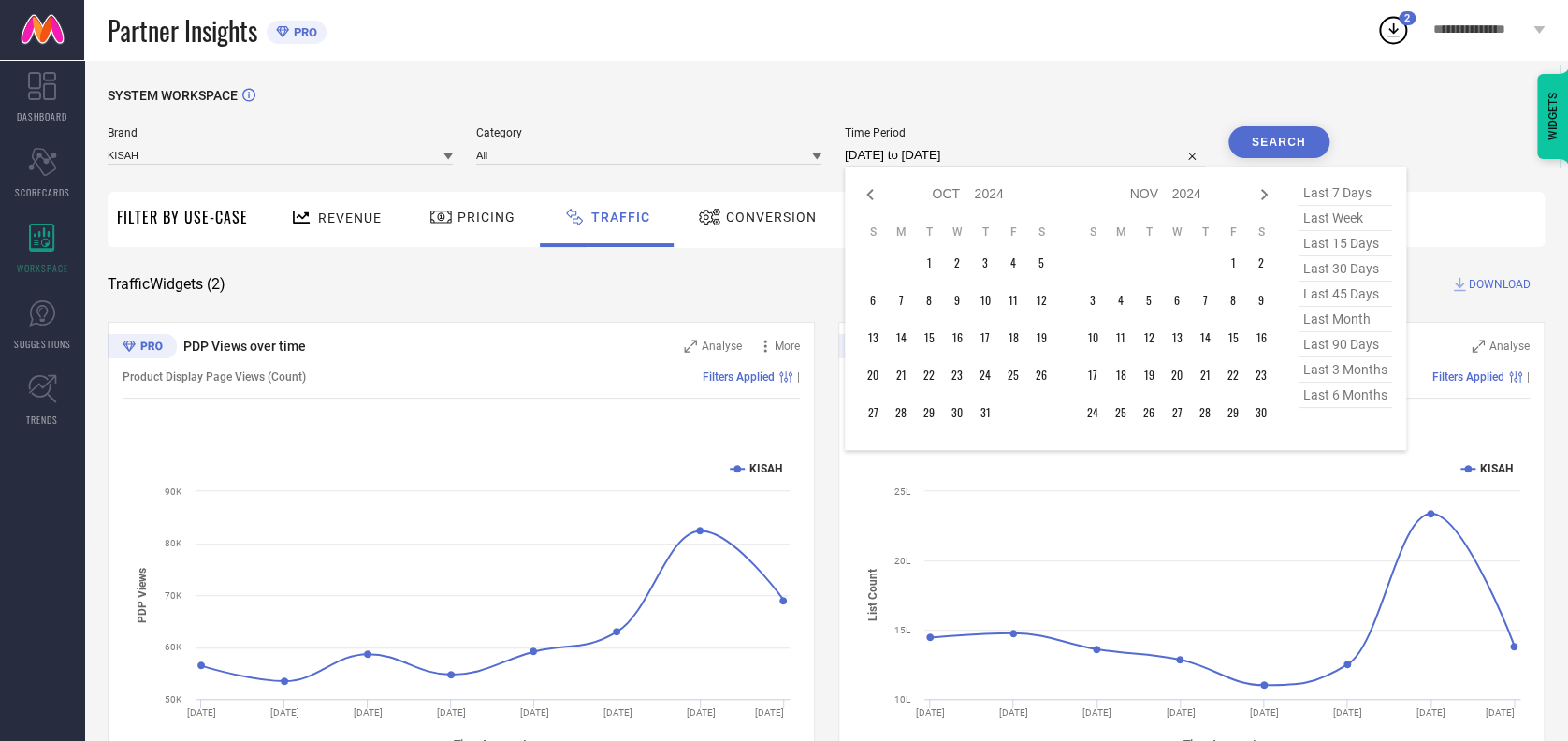
click at [872, 194] on icon at bounding box center [870, 194] width 23 height 23
select select "8"
select select "2024"
select select "9"
select select "2024"
